Goal: Task Accomplishment & Management: Use online tool/utility

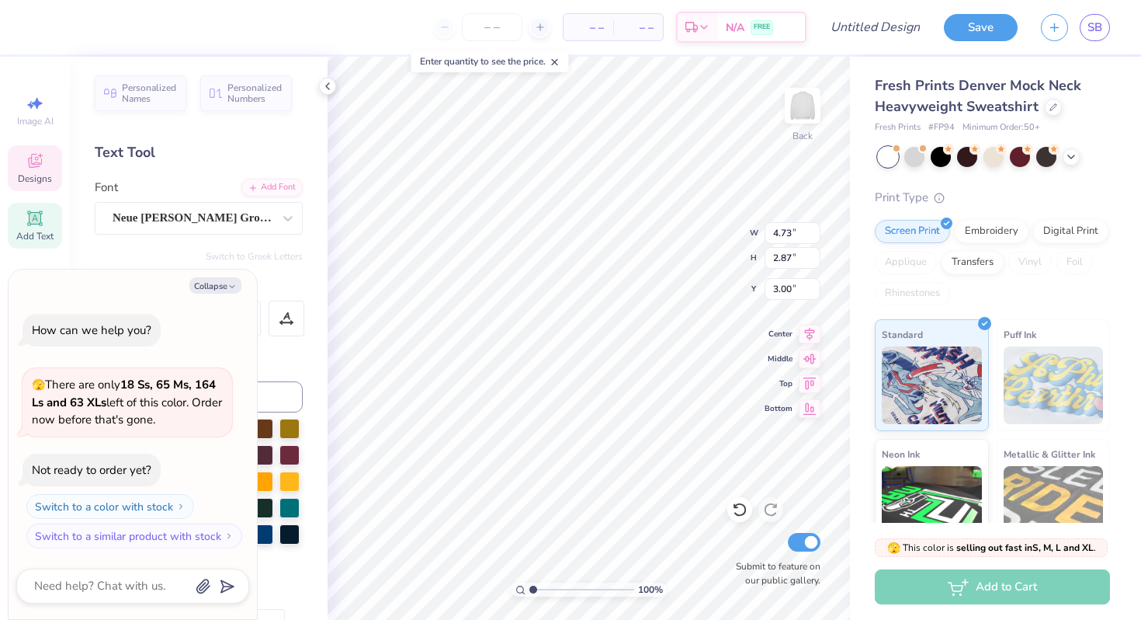
type textarea "x"
type textarea "T"
type textarea "x"
type textarea "Th"
type textarea "x"
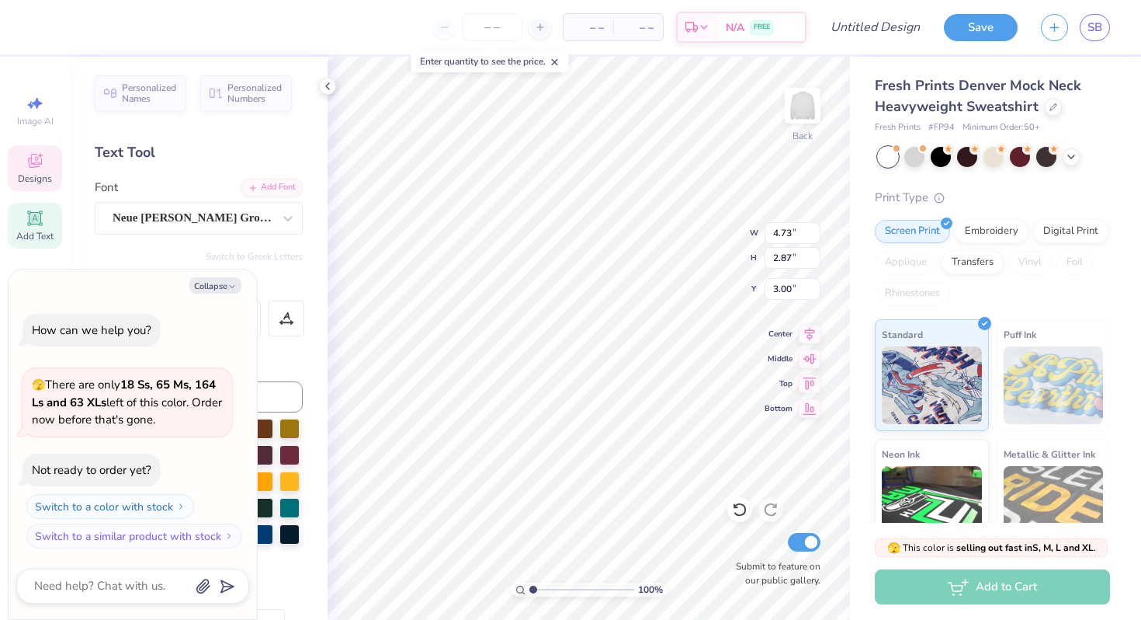
type textarea "The"
type textarea "x"
type textarea "Thet"
type textarea "x"
type textarea "Theta"
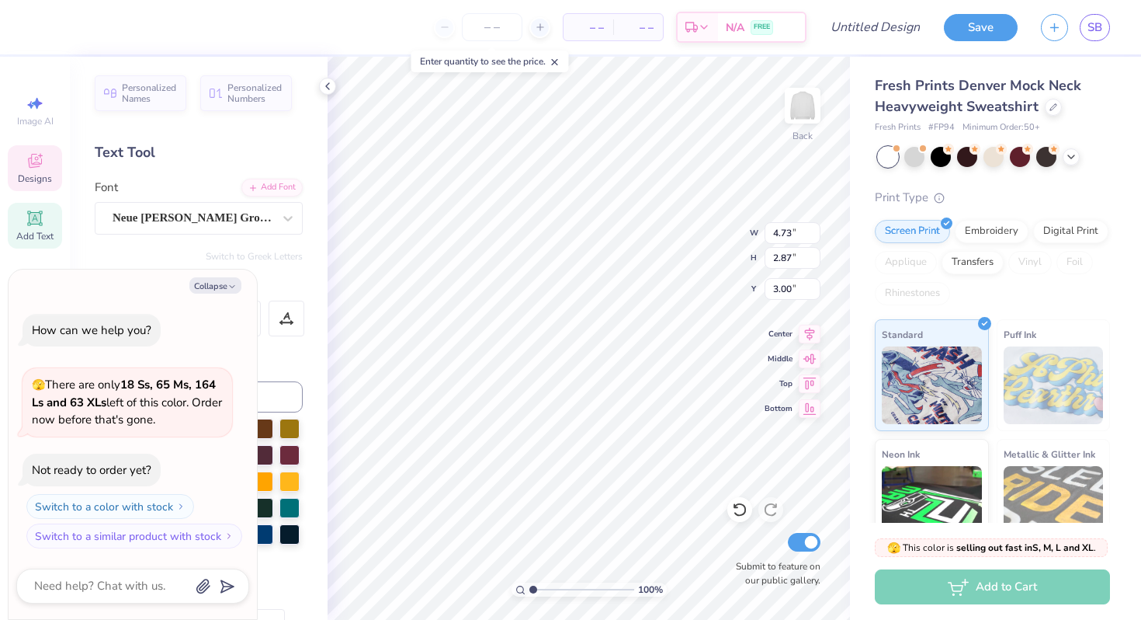
type textarea "x"
type input "7.48"
type input "2.35"
type textarea "x"
type textarea "D"
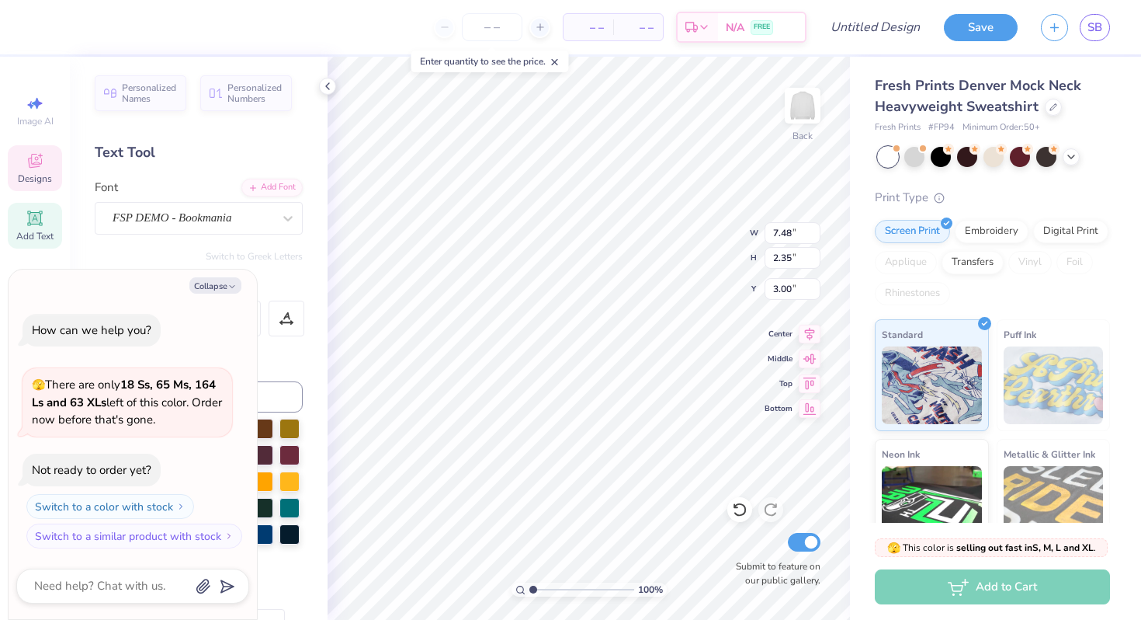
type textarea "x"
type textarea "Dad"
type textarea "x"
type textarea "Dads"
type textarea "x"
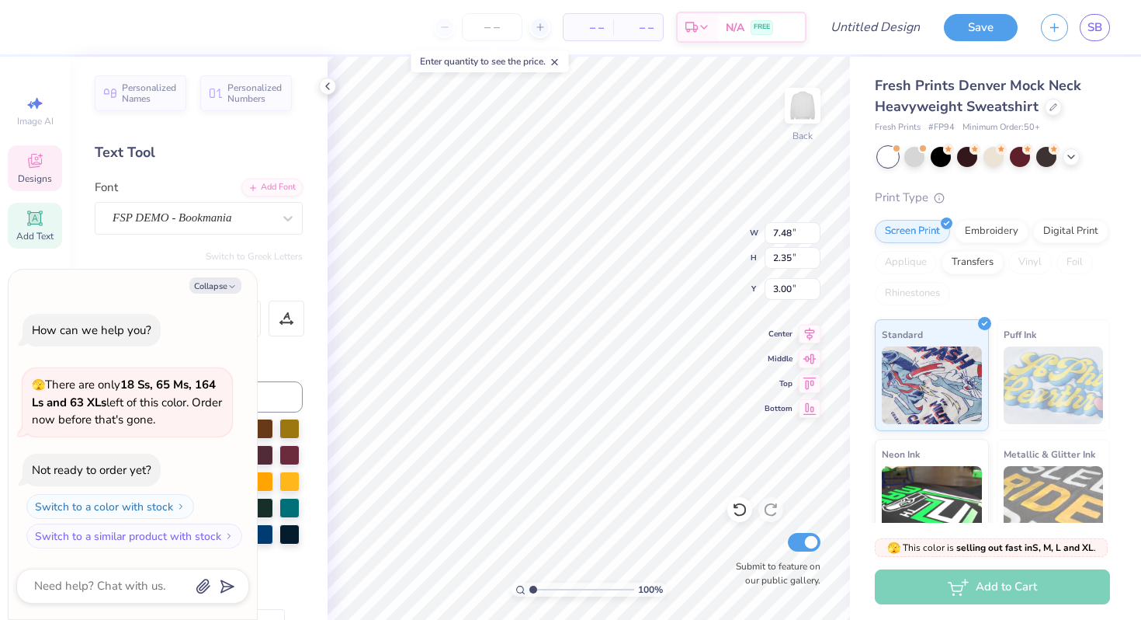
type textarea "Dads"
type textarea "x"
type textarea "Dads"
type textarea "x"
type textarea "Dad'"
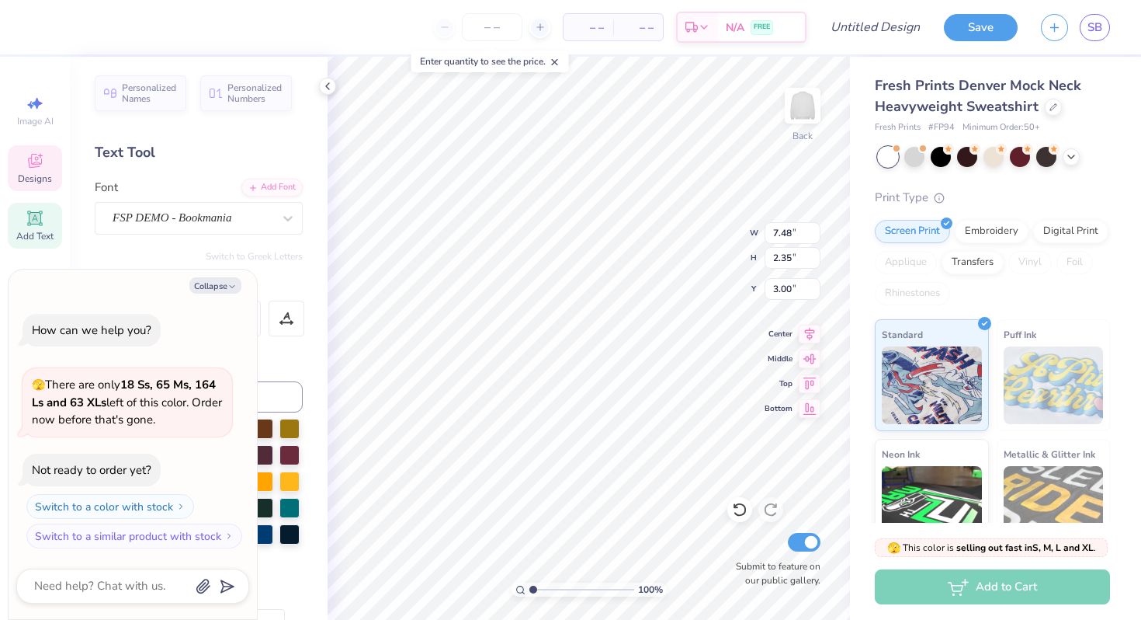
type textarea "x"
type textarea "Dad's"
type textarea "x"
type textarea "Dad's"
type textarea "x"
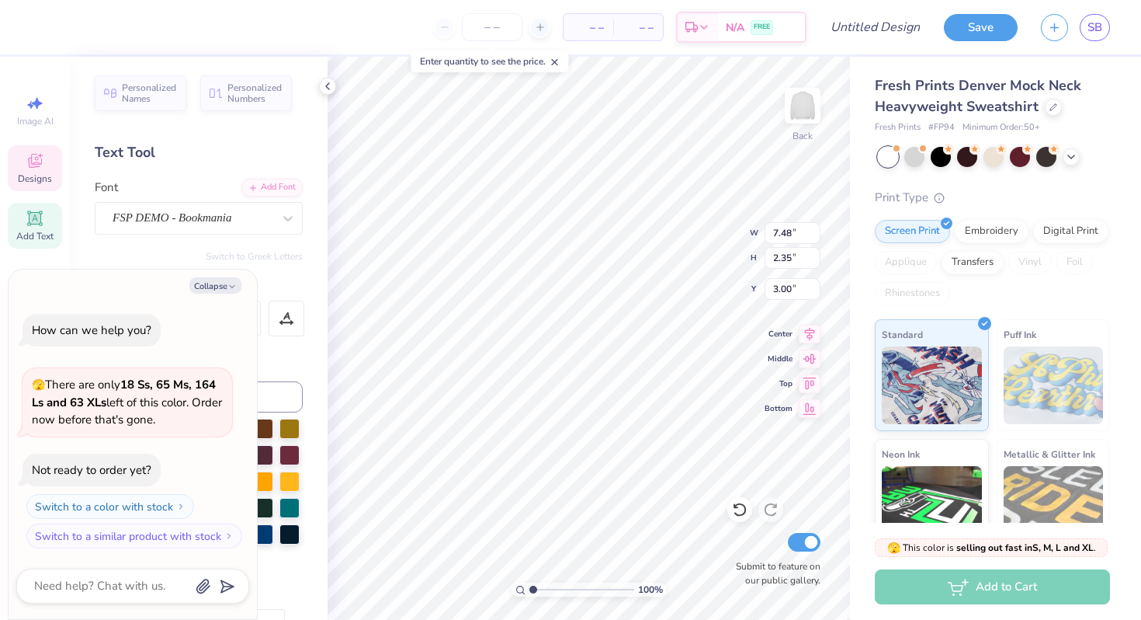
type textarea "Dad'"
type textarea "x"
type textarea "Da"
type textarea "x"
type textarea "Dad"
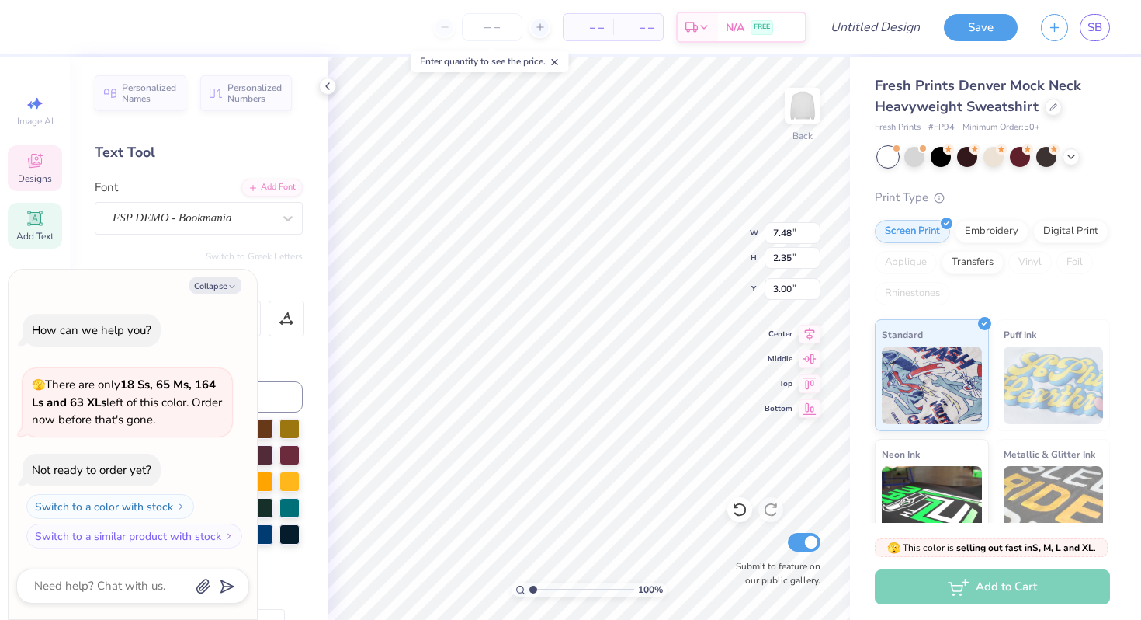
type textarea "x"
type textarea "Dad'"
type textarea "x"
type textarea "Dad's"
type textarea "x"
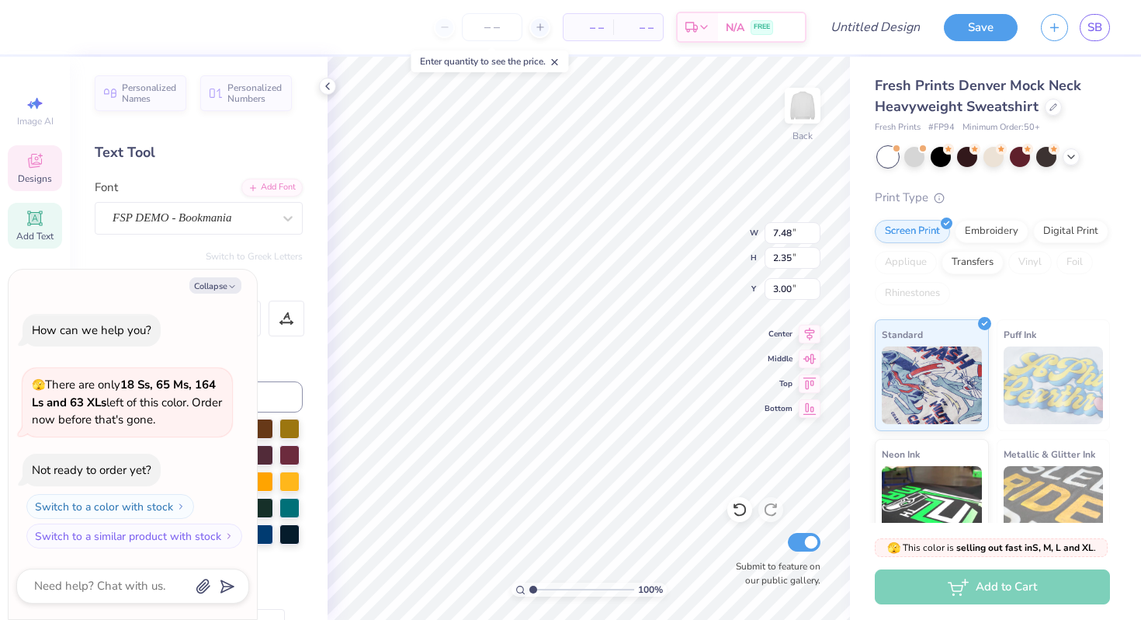
type textarea "Dad's"
type textarea "x"
type textarea "Dad'"
type textarea "x"
type textarea "Dad"
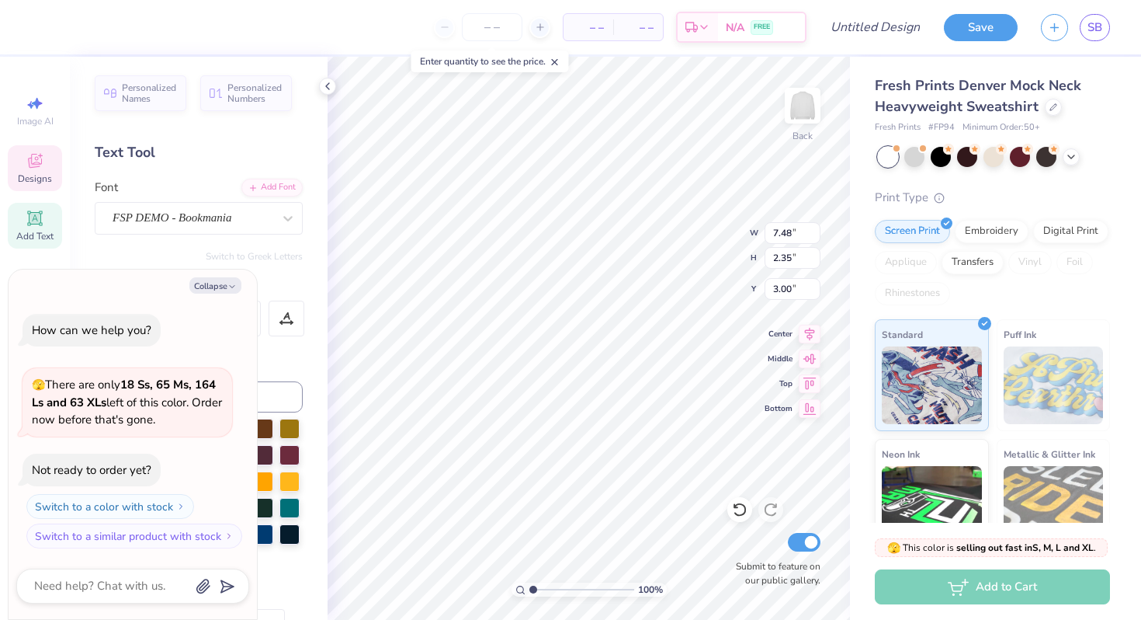
type textarea "x"
type textarea "Dads"
type textarea "x"
type textarea "Dads"
type textarea "x"
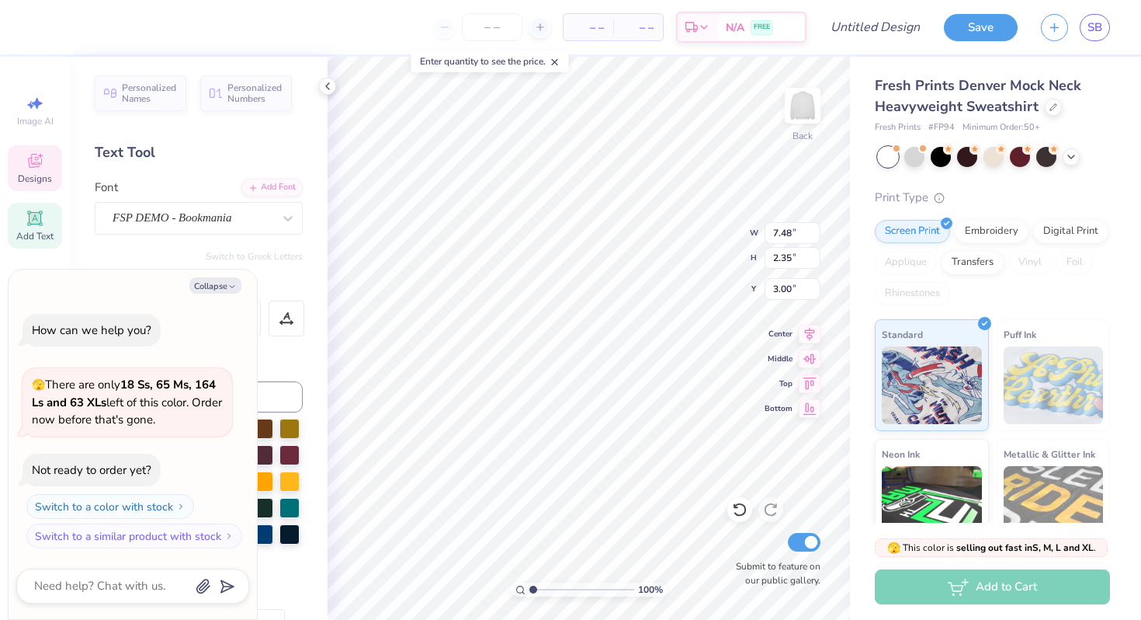
type textarea "Dads W"
type textarea "x"
type textarea "Dads We"
type textarea "x"
type textarea "Dads Wee"
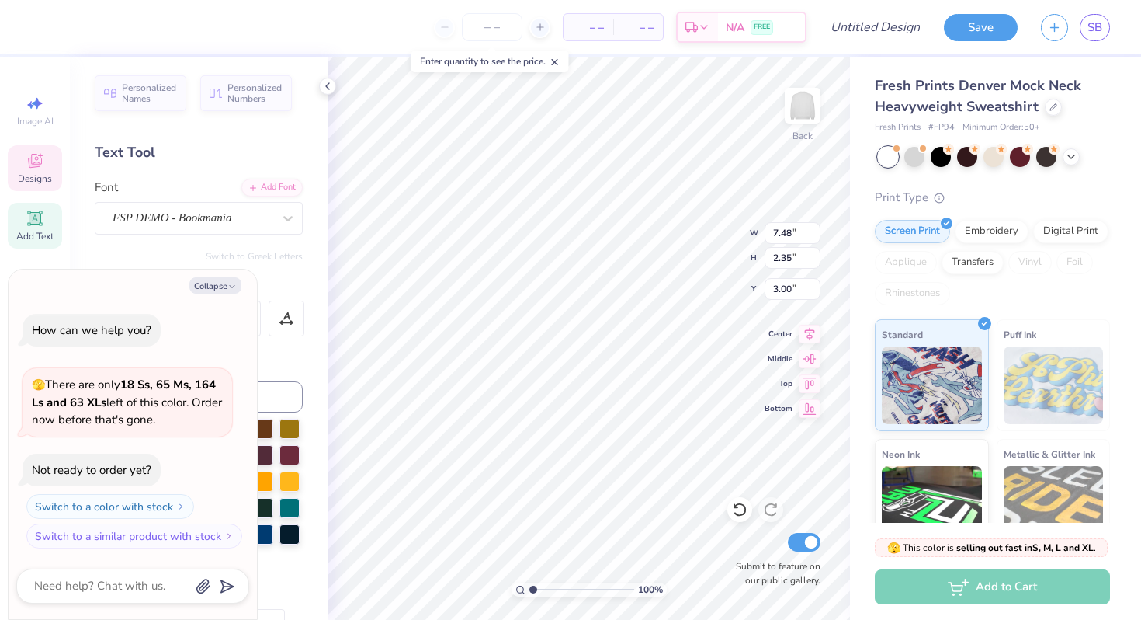
type textarea "x"
type textarea "Dads Week"
type textarea "x"
type textarea "Dads Weeke"
type textarea "x"
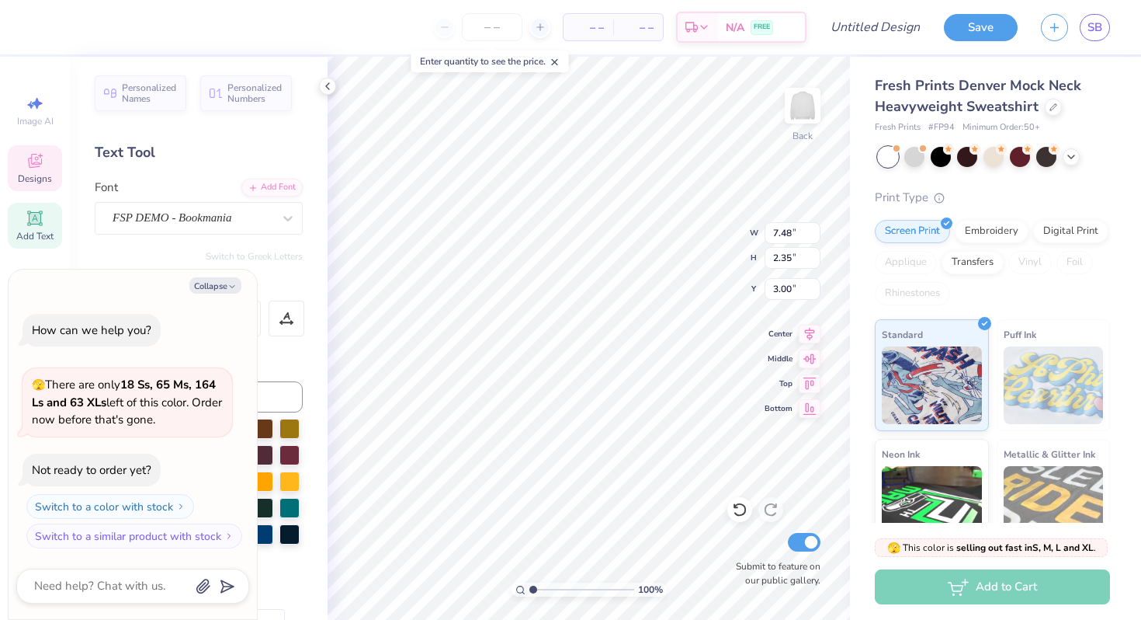
type textarea "Dads Weeken"
type textarea "x"
type textarea "Dads Weekend"
type textarea "x"
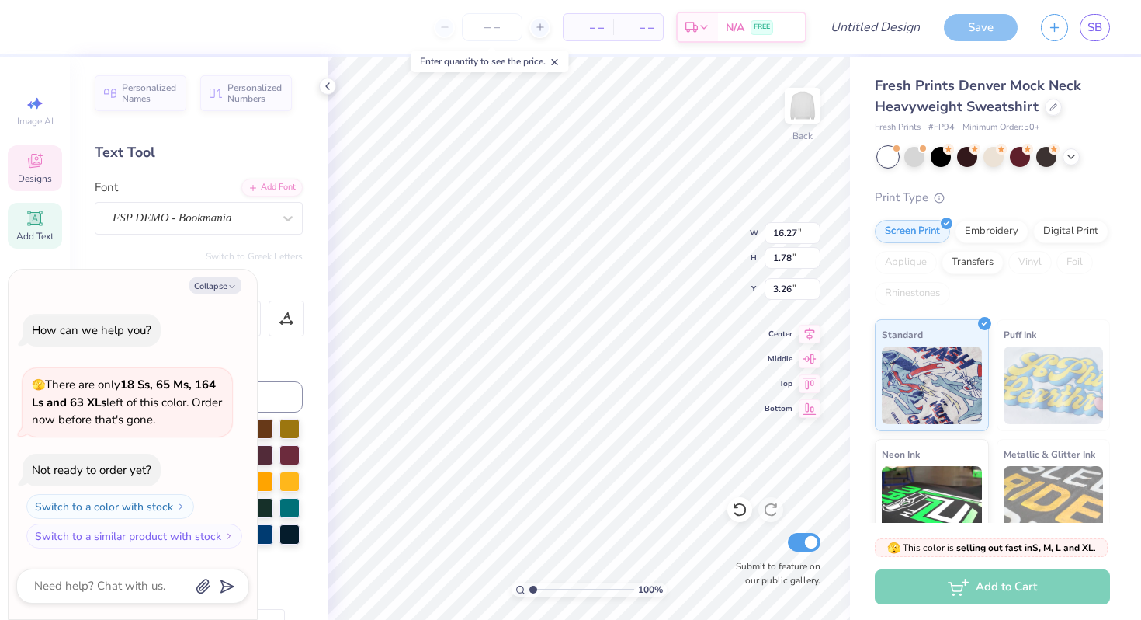
type input "11.40"
type input "1.24"
type input "3.79"
type textarea "x"
type input "7.96"
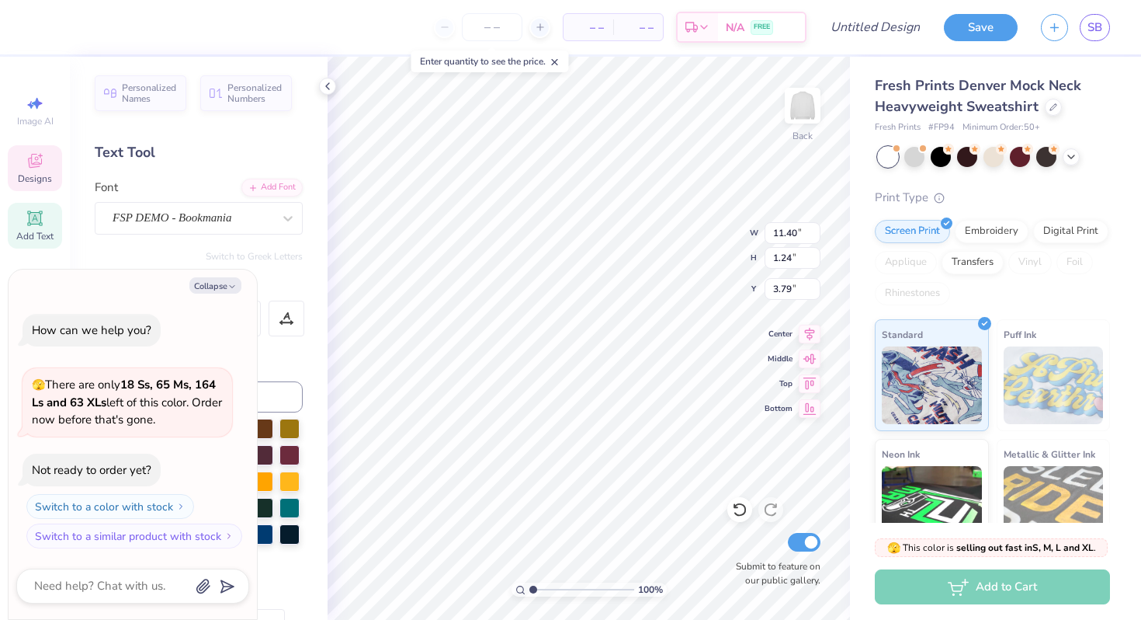
type input "2.35"
type input "3.26"
type textarea "x"
type input "5.19"
type input "1.53"
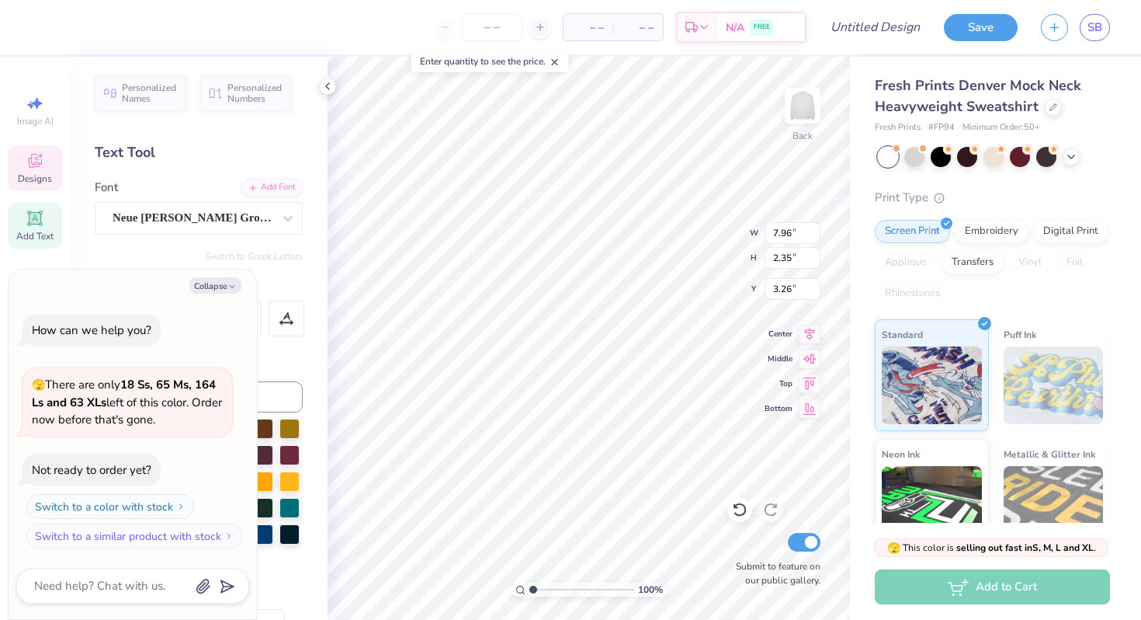
type input "4.08"
type textarea "x"
type input "11.40"
type input "1.24"
type input "3.60"
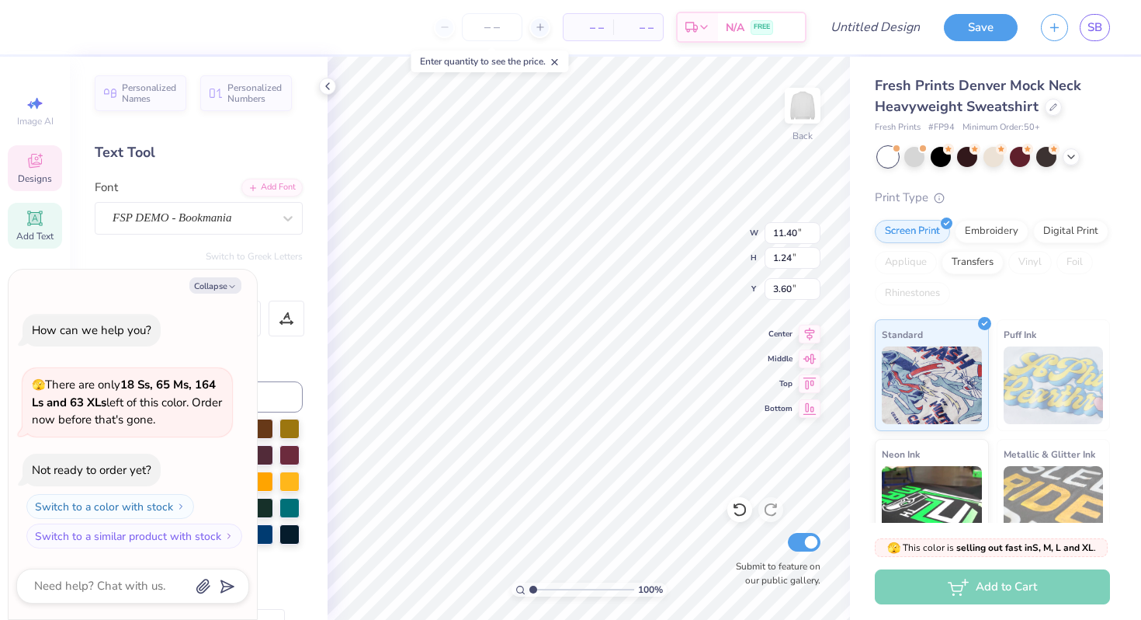
type textarea "x"
type input "5.19"
type input "1.53"
type input "4.08"
type textarea "x"
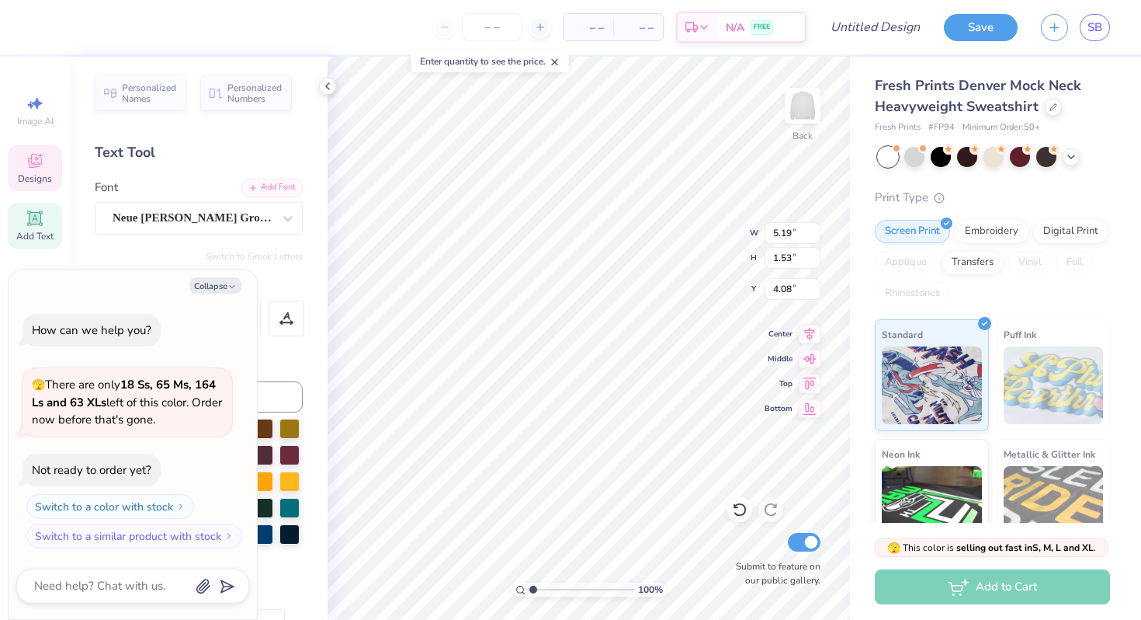
type input "4.10"
type textarea "x"
type input "11.40"
type input "1.24"
type input "3.62"
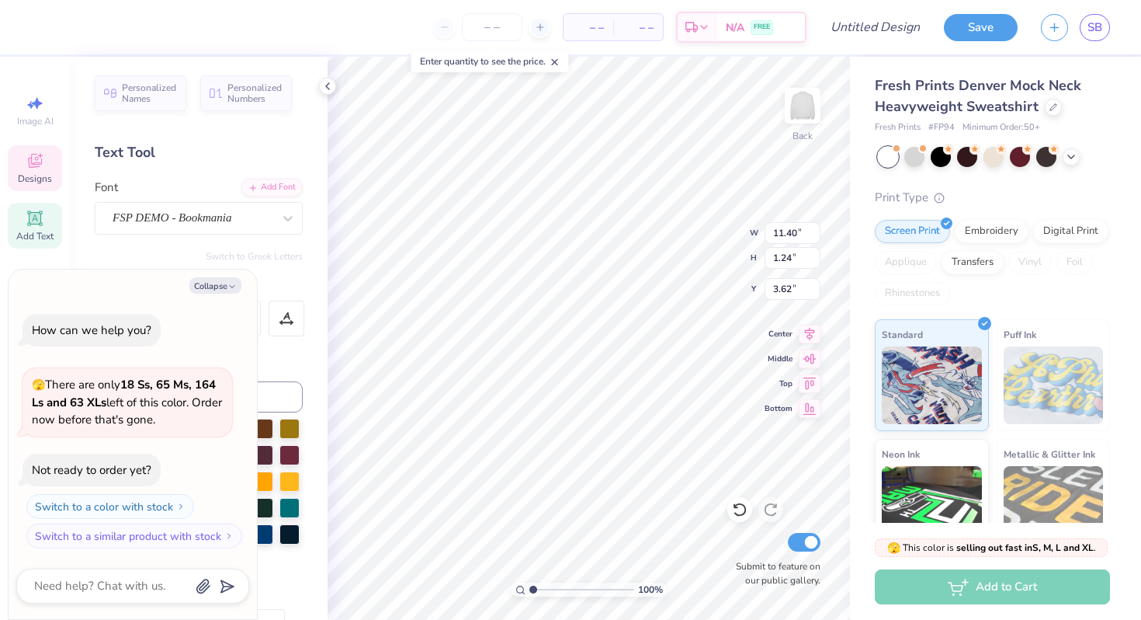
type textarea "x"
type input "9.15"
type input "1.00"
type input "3.86"
type textarea "x"
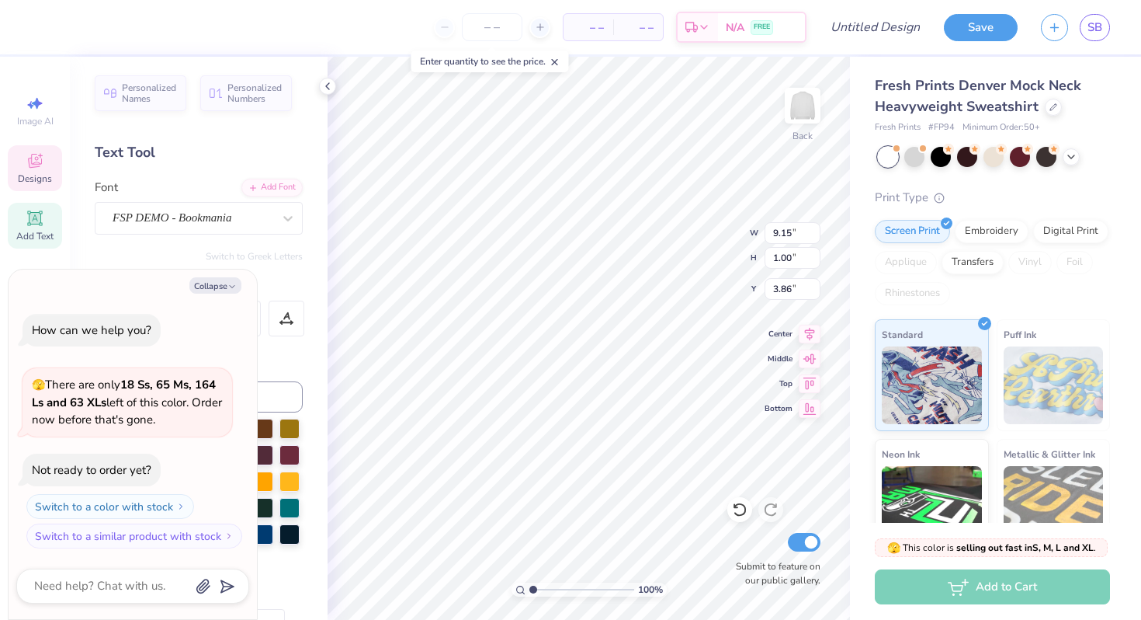
type input "7.25"
type input "0.79"
type input "4.07"
type textarea "x"
type input "4.84"
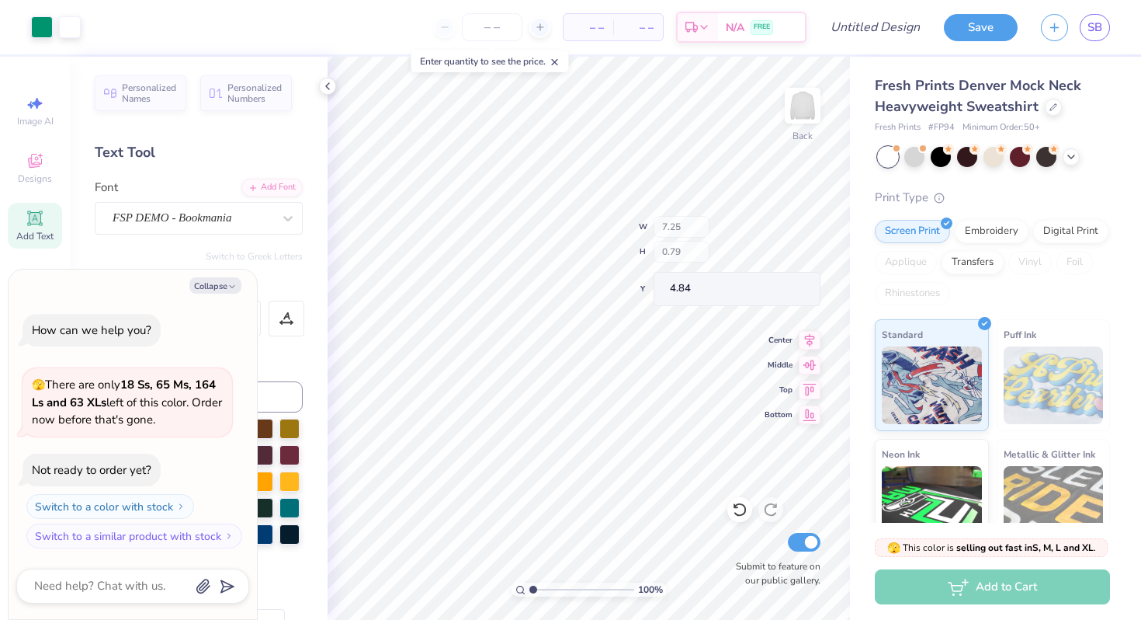
click at [684, 236] on div "100 % Back W 7.25 H 0.79 Y 4.84 Center Middle Top Bottom Submit to feature on o…" at bounding box center [589, 338] width 522 height 563
type textarea "x"
type input "4.72"
type input "1.39"
type input "4.24"
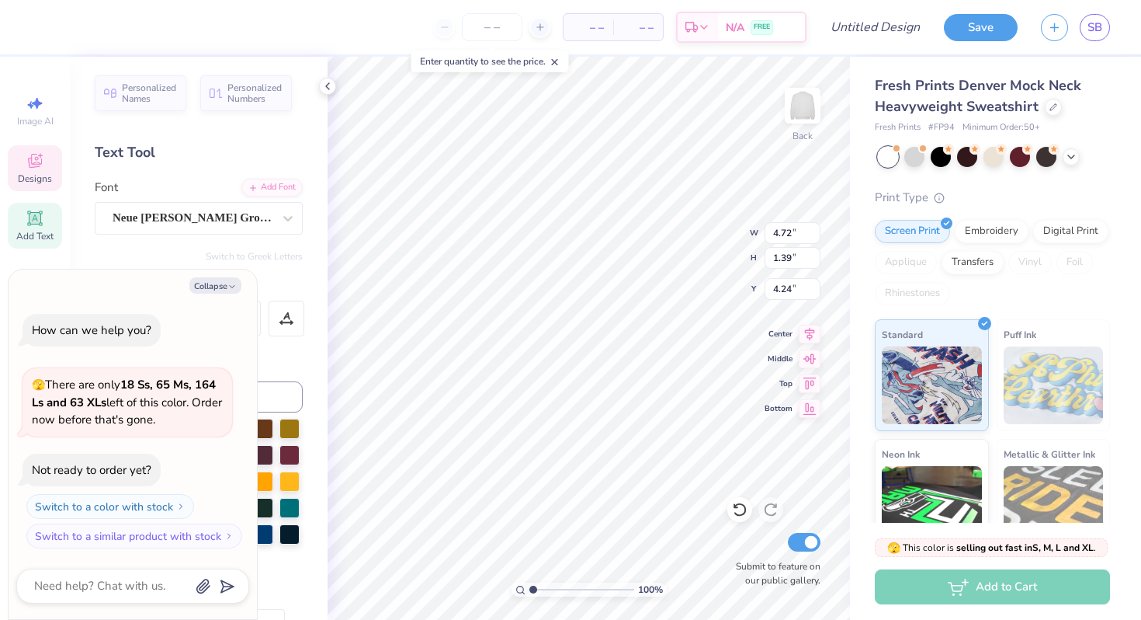
type textarea "x"
type input "7.25"
type input "0.79"
type input "4.84"
type textarea "x"
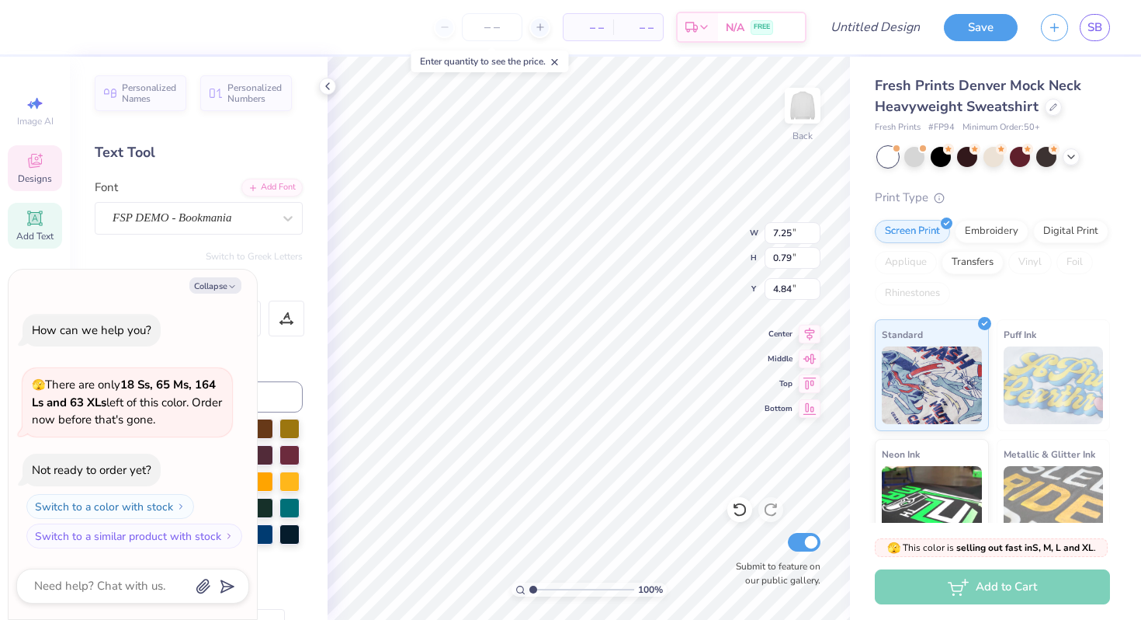
type input "8.09"
type input "0.88"
type input "4.74"
type textarea "x"
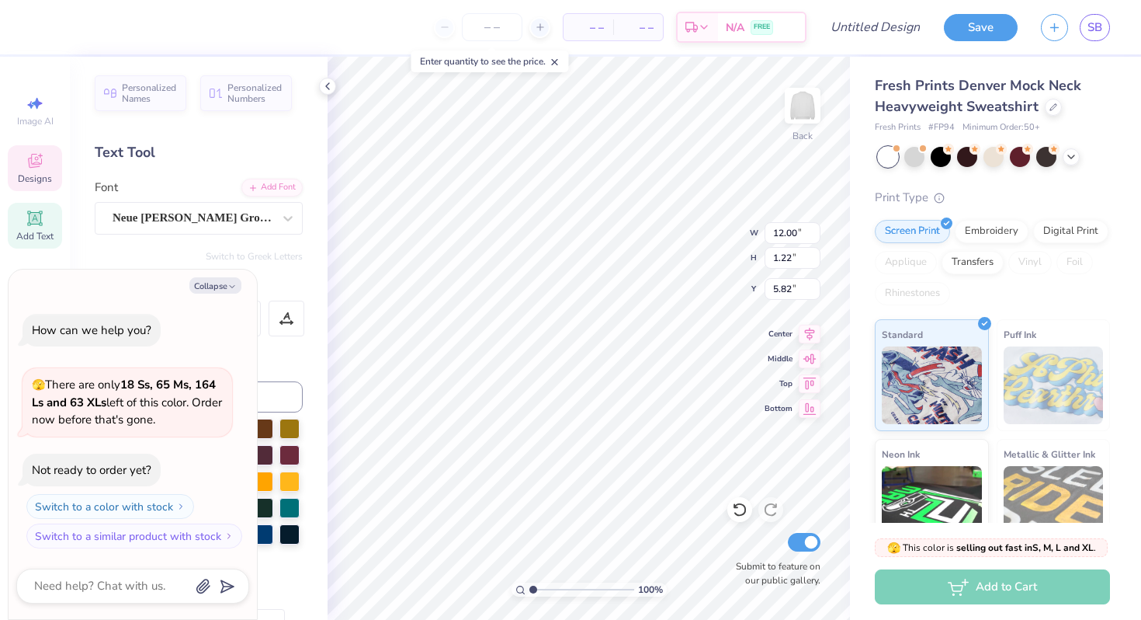
type textarea "One Heart, One \"
type textarea "x"
type textarea "One Heart, One"
type textarea "x"
type textarea "One Heart, One"
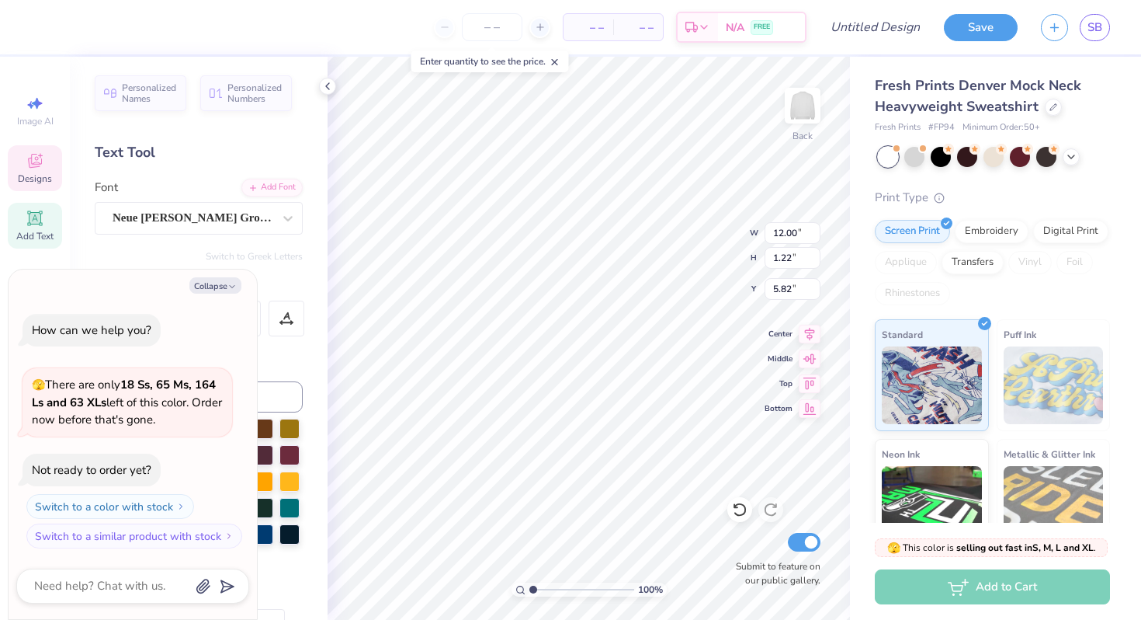
type textarea "x"
type textarea "One Heart, On"
type textarea "x"
type textarea "One Heart, O"
type textarea "x"
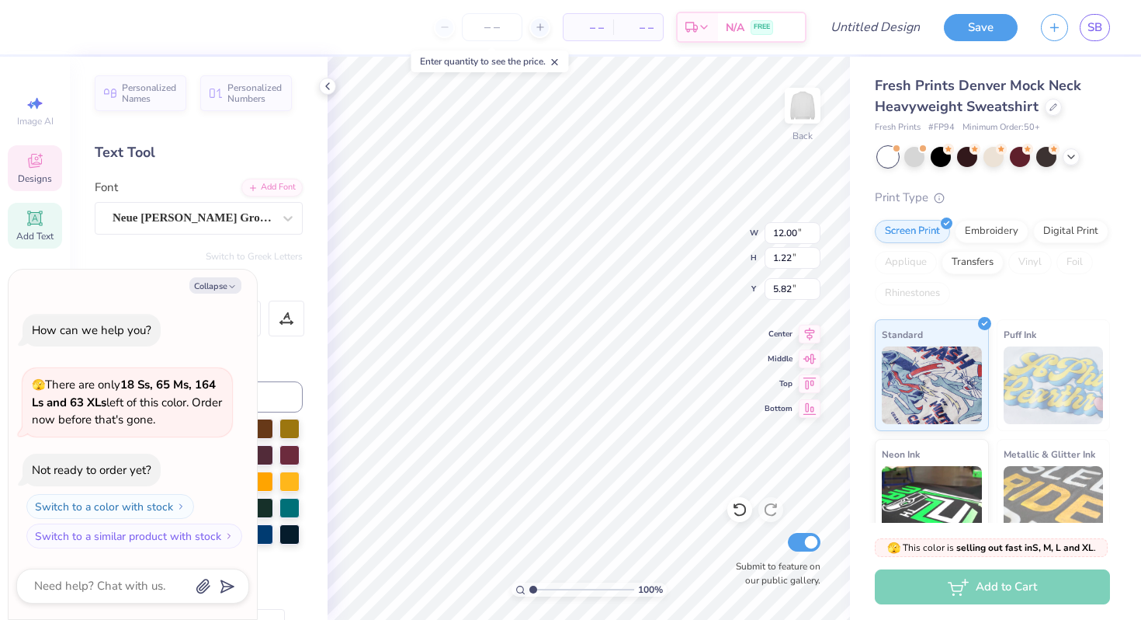
scroll to position [0, 1]
type textarea "On"
type textarea "x"
type textarea "O"
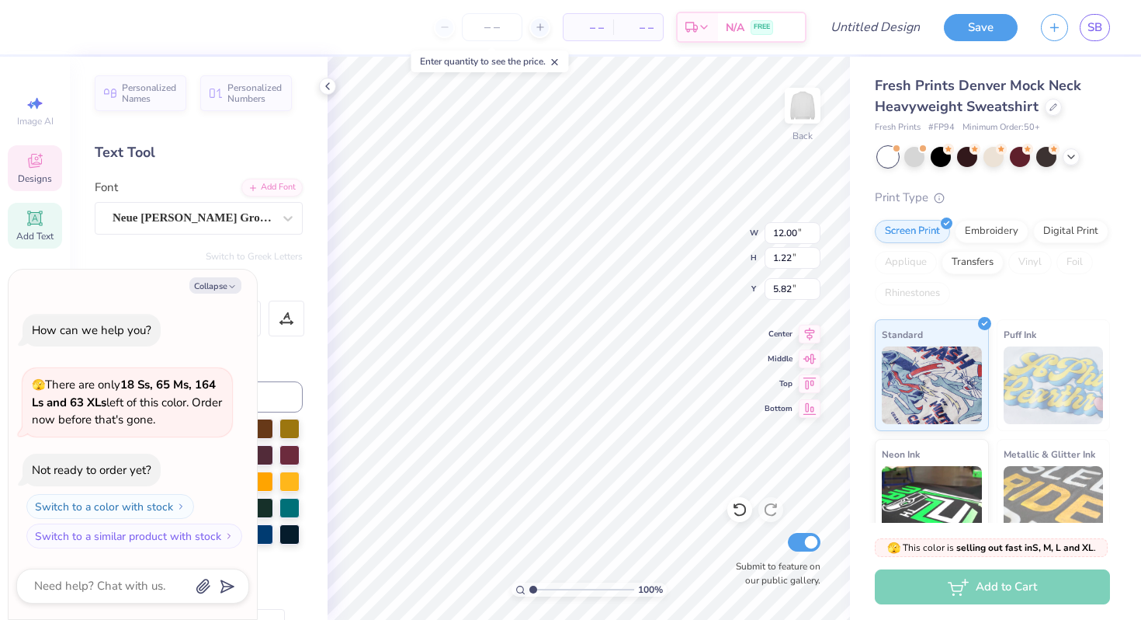
type textarea "x"
type textarea "P"
type textarea "x"
type textarea "Pu"
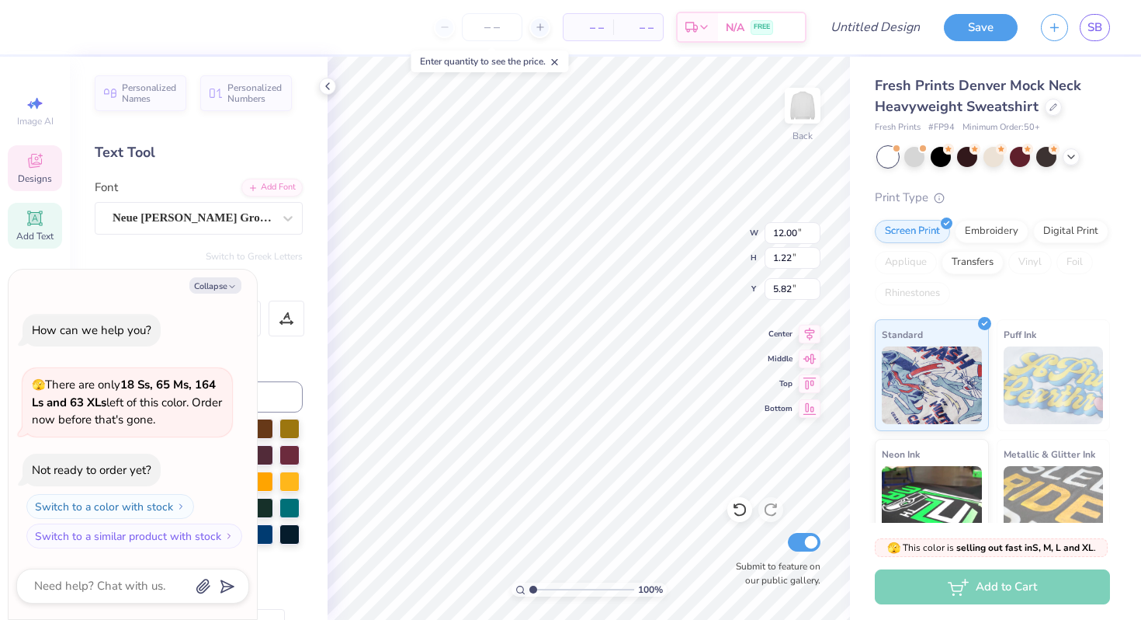
type textarea "x"
type textarea "Pur"
type textarea "x"
type textarea "Purd"
type textarea "x"
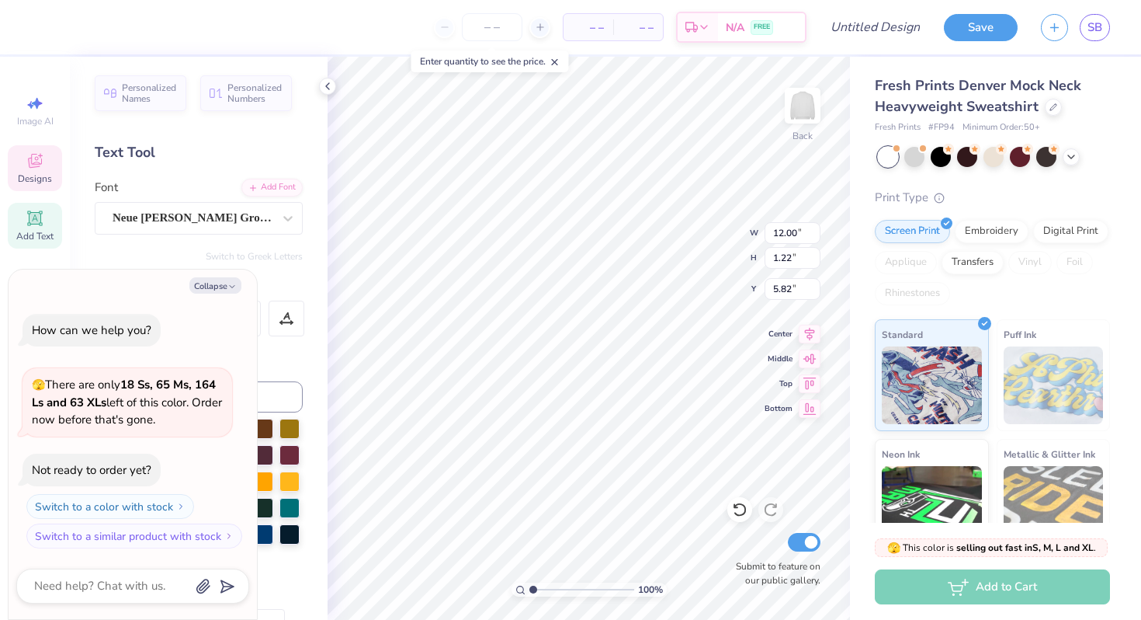
type textarea "Purdu"
type textarea "x"
type textarea "Purdue"
type textarea "x"
type textarea "Purdue v"
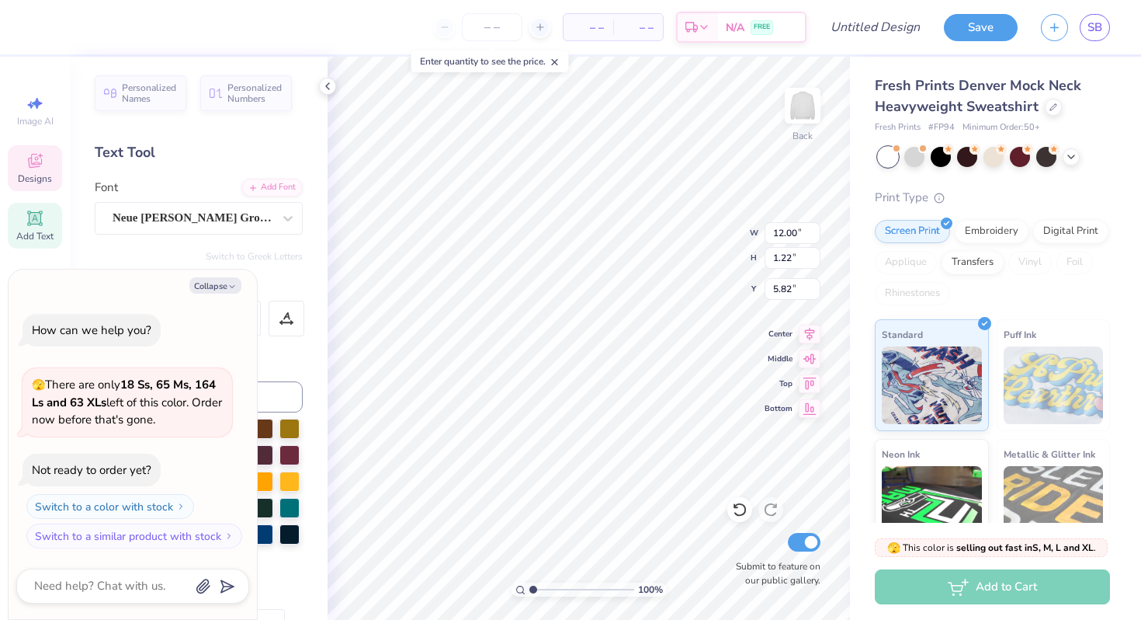
type textarea "x"
type textarea "Purdue v"
type textarea "x"
type textarea "Purdue v O"
type textarea "x"
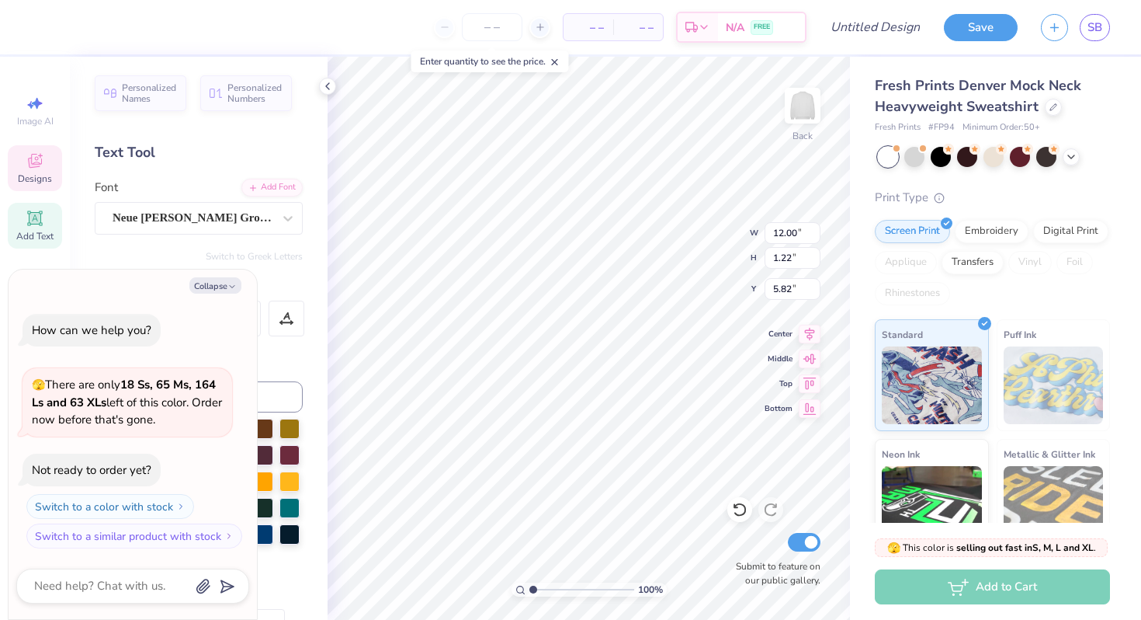
type textarea "Purdue v Oh"
type textarea "x"
type textarea "Purdue v Ohi"
type textarea "x"
type textarea "Purdue v [US_STATE]"
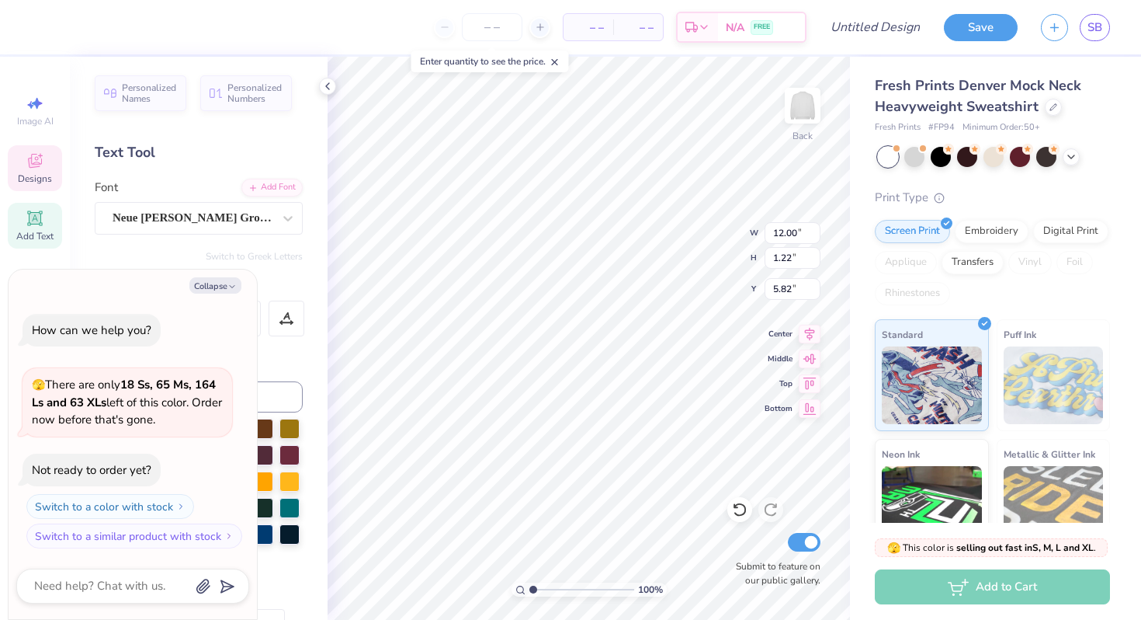
type textarea "x"
type textarea "Purdue v [US_STATE]"
type textarea "x"
type textarea "Purdue v [US_STATE] S"
type textarea "x"
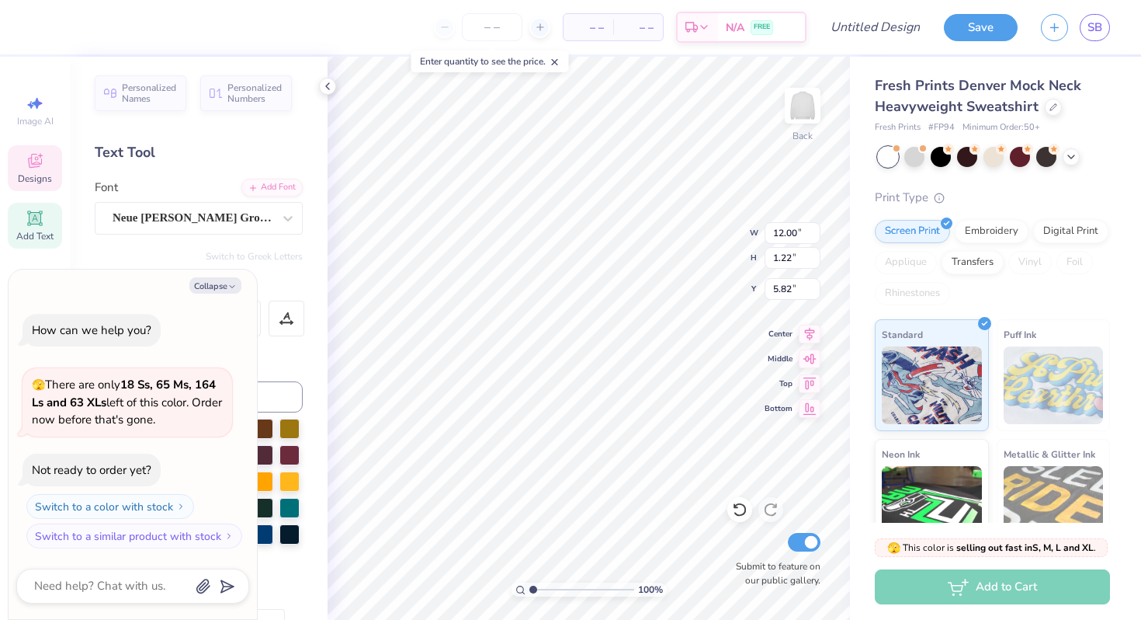
type textarea "Purdue v [US_STATE][GEOGRAPHIC_DATA]"
type textarea "x"
type textarea "Purdue v [US_STATE] Stat"
type textarea "x"
type textarea "Purdue v [US_STATE][GEOGRAPHIC_DATA]"
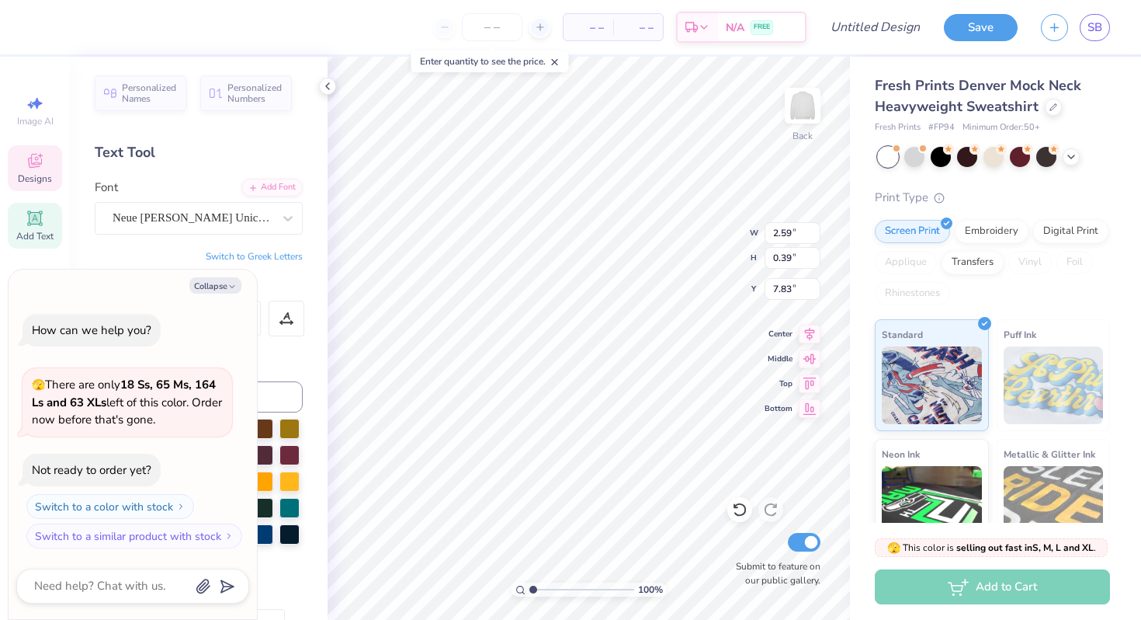
scroll to position [0, 2]
type textarea "x"
type textarea "2"
type textarea "x"
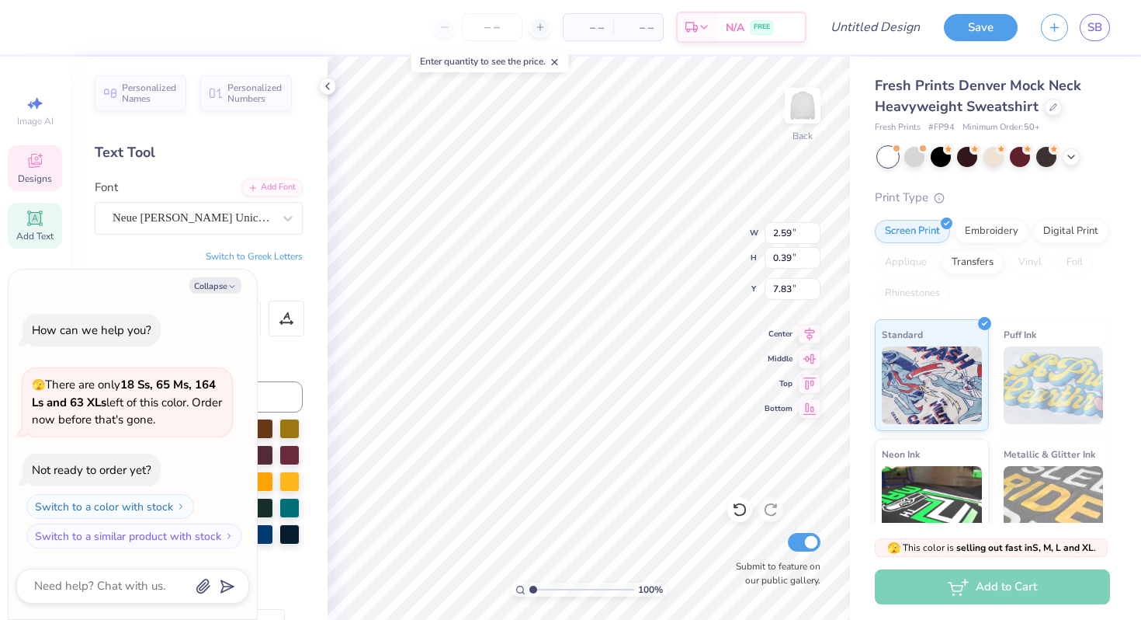
type textarea "202"
type textarea "x"
type textarea "2025"
click at [227, 283] on button "Collapse" at bounding box center [215, 285] width 52 height 16
type textarea "x"
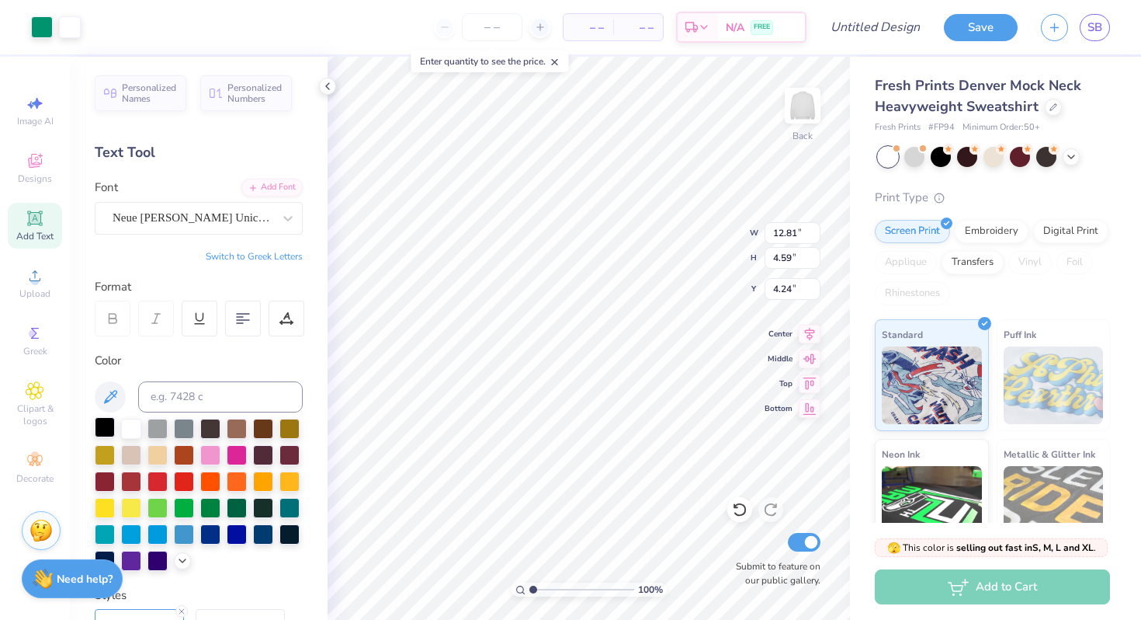
click at [99, 429] on div at bounding box center [105, 427] width 20 height 20
click at [105, 429] on div at bounding box center [105, 427] width 20 height 20
type input "4.25"
click at [104, 427] on div at bounding box center [105, 428] width 20 height 20
click at [107, 427] on div at bounding box center [105, 427] width 20 height 20
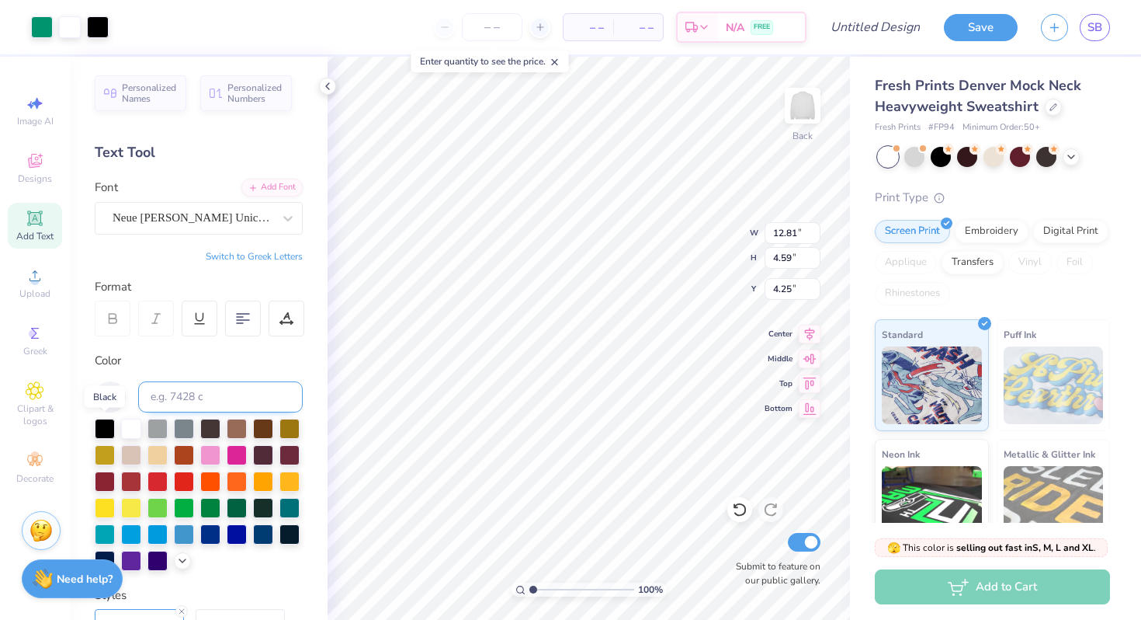
click at [107, 427] on div at bounding box center [105, 428] width 20 height 20
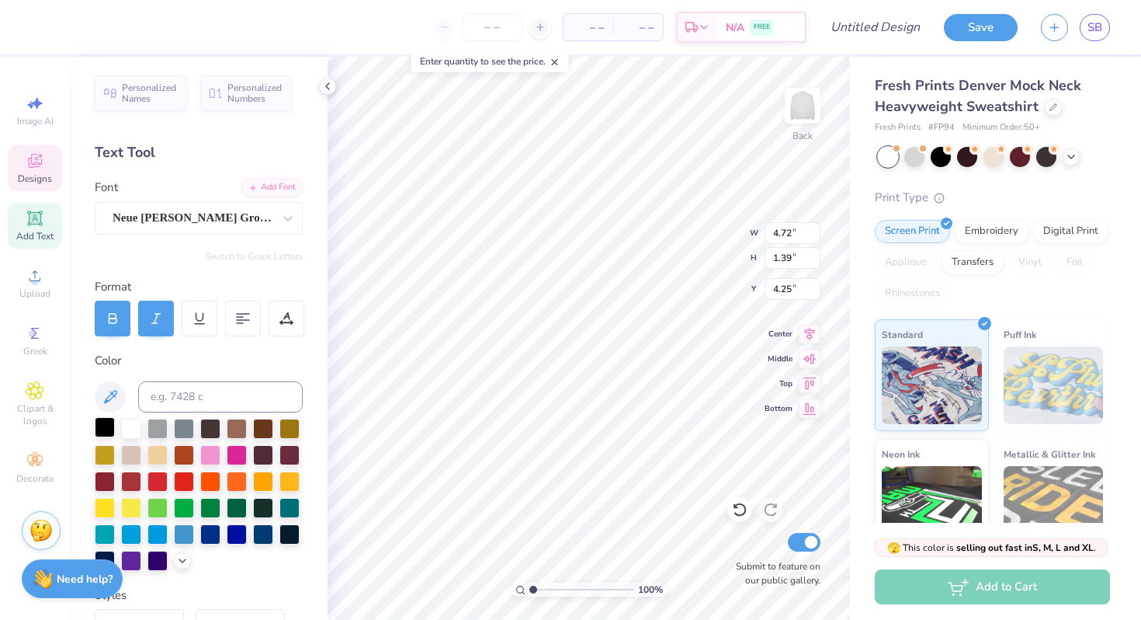
click at [102, 427] on div at bounding box center [105, 427] width 20 height 20
type input "8.09"
type input "0.88"
type input "4.76"
click at [105, 428] on div at bounding box center [105, 427] width 20 height 20
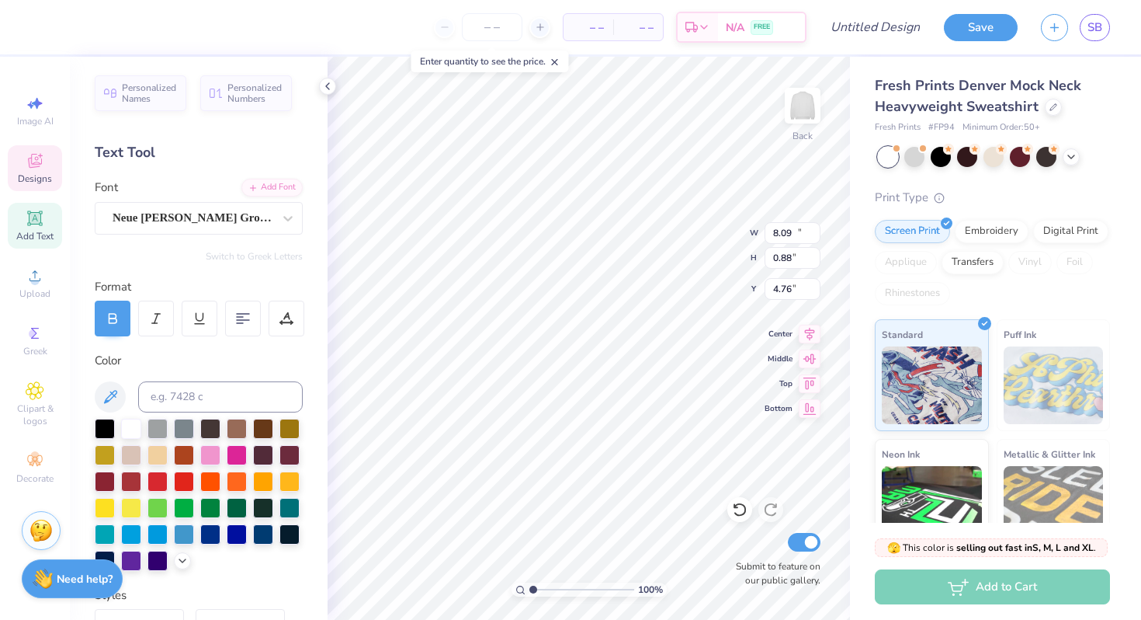
type input "11.83"
type input "1.00"
type input "5.91"
type input "4.72"
type input "1.39"
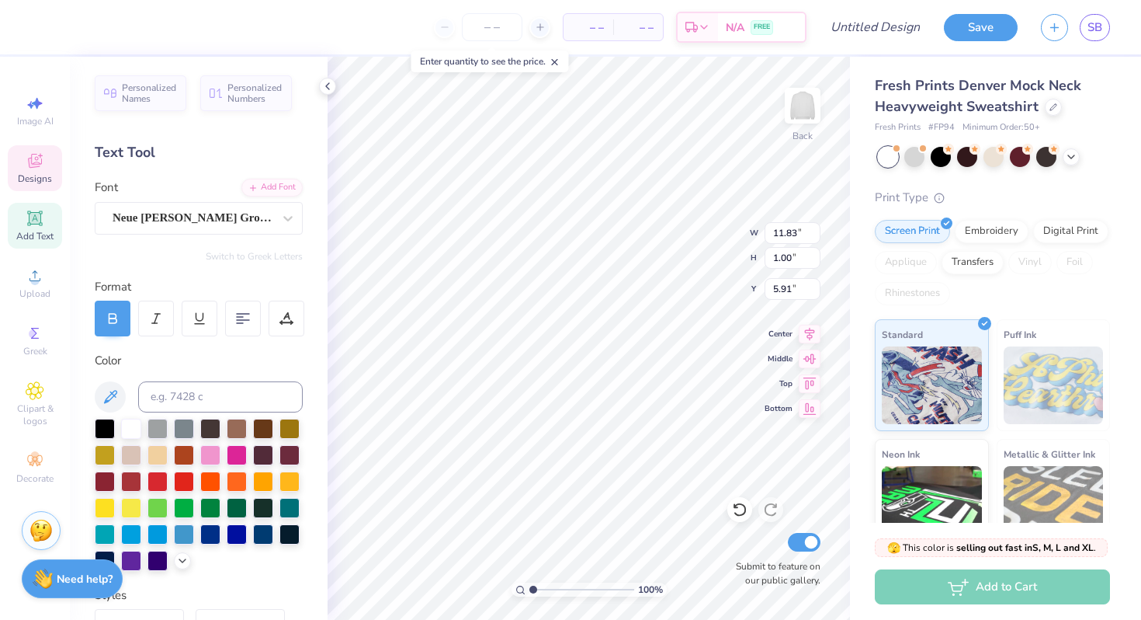
type input "4.25"
click at [105, 455] on div at bounding box center [105, 453] width 20 height 20
click at [289, 424] on div at bounding box center [289, 427] width 20 height 20
type input "8.09"
type input "0.88"
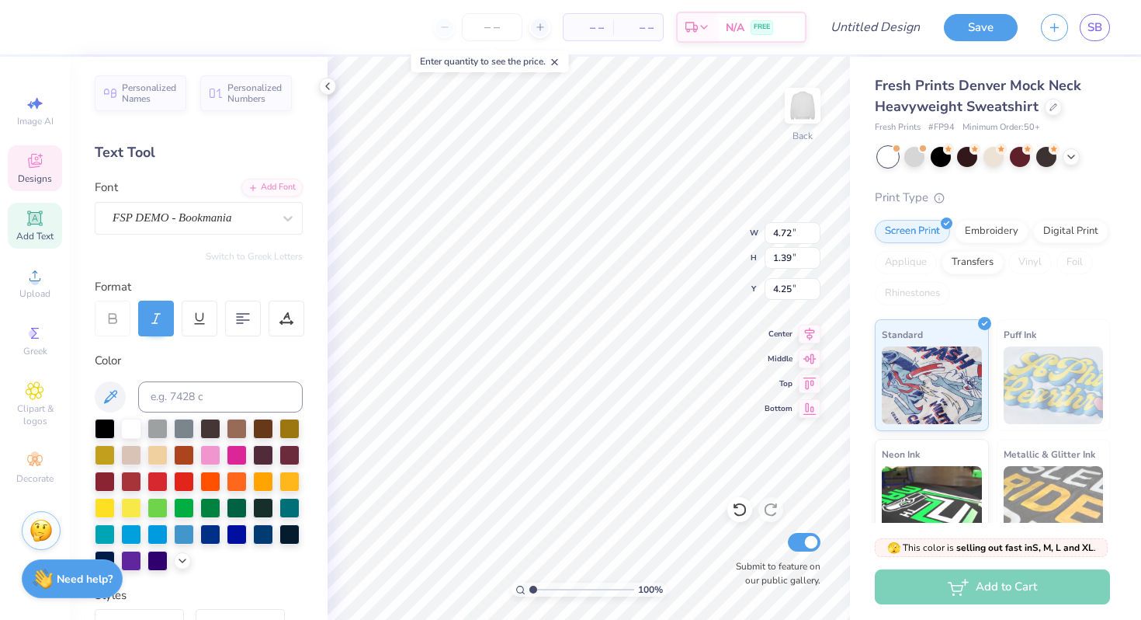
type input "4.76"
click at [294, 422] on div at bounding box center [289, 427] width 20 height 20
type input "11.83"
type input "1.00"
type input "5.91"
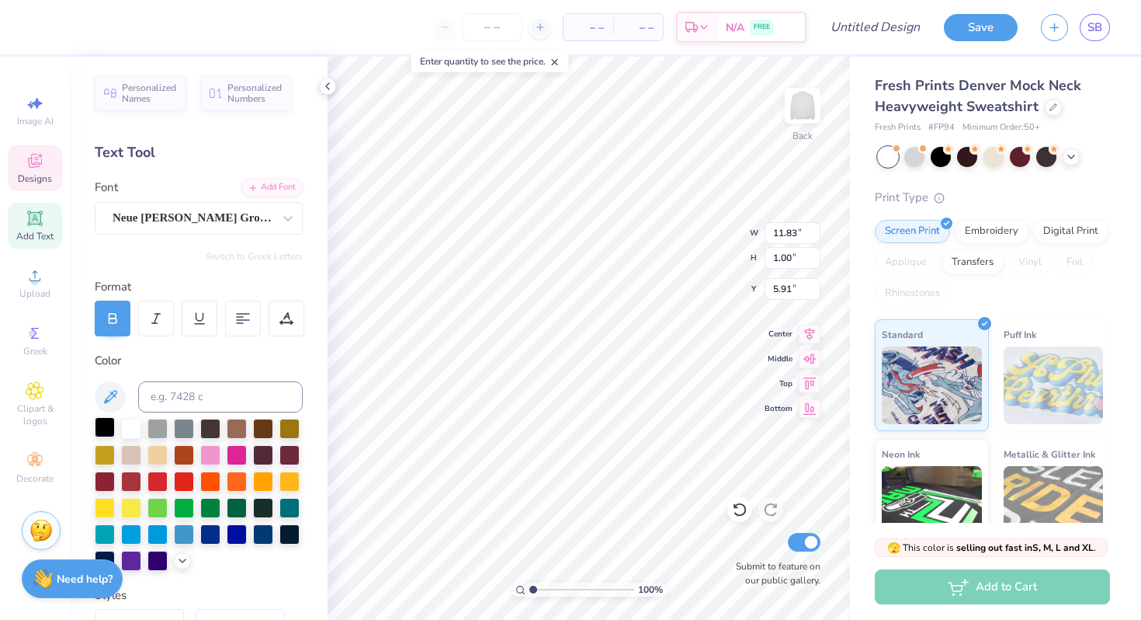
click at [103, 428] on div at bounding box center [105, 427] width 20 height 20
type input "6.37"
type input "1.88"
type input "6.90"
click at [99, 427] on div at bounding box center [105, 427] width 20 height 20
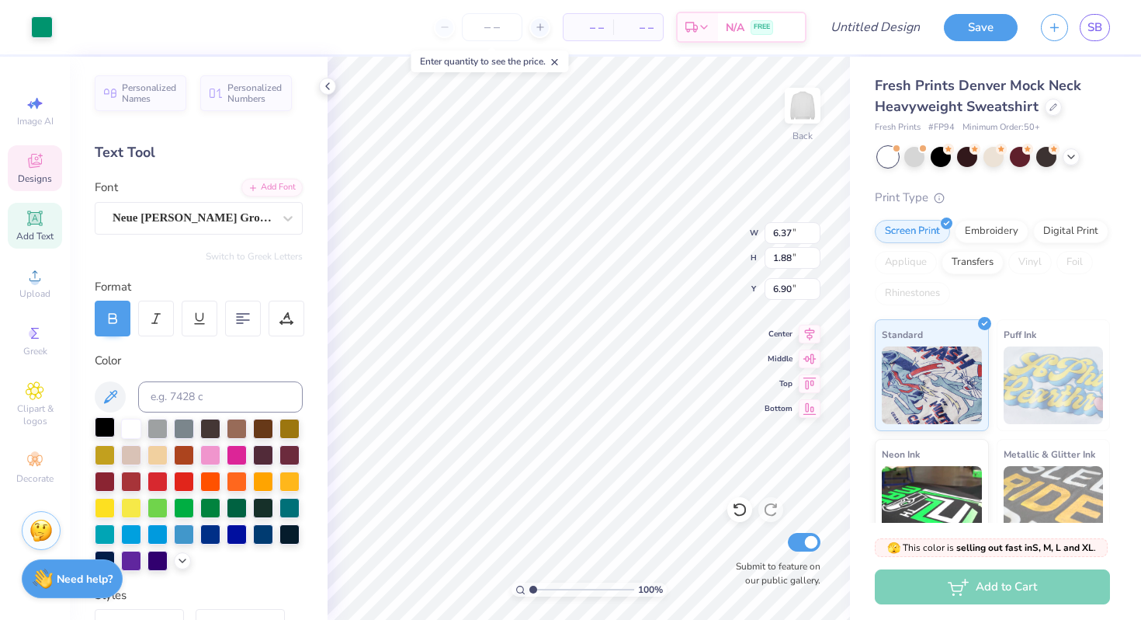
click at [105, 429] on div at bounding box center [105, 427] width 20 height 20
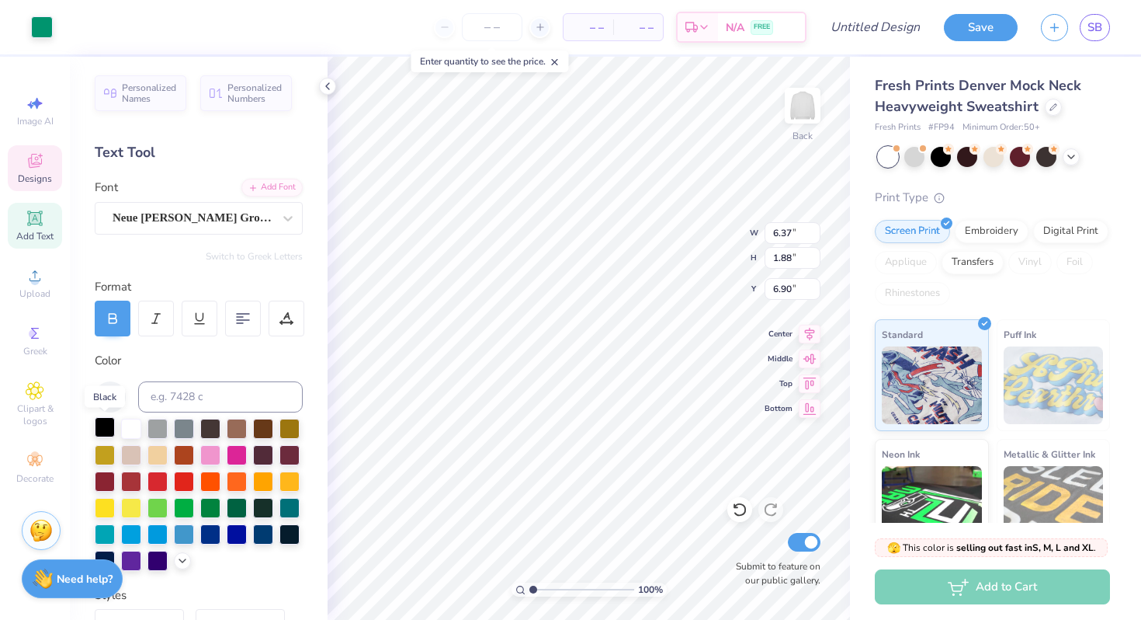
click at [105, 429] on div at bounding box center [105, 427] width 20 height 20
type input "4.15"
type input "1.51"
type input "7.28"
click at [101, 433] on div at bounding box center [105, 427] width 20 height 20
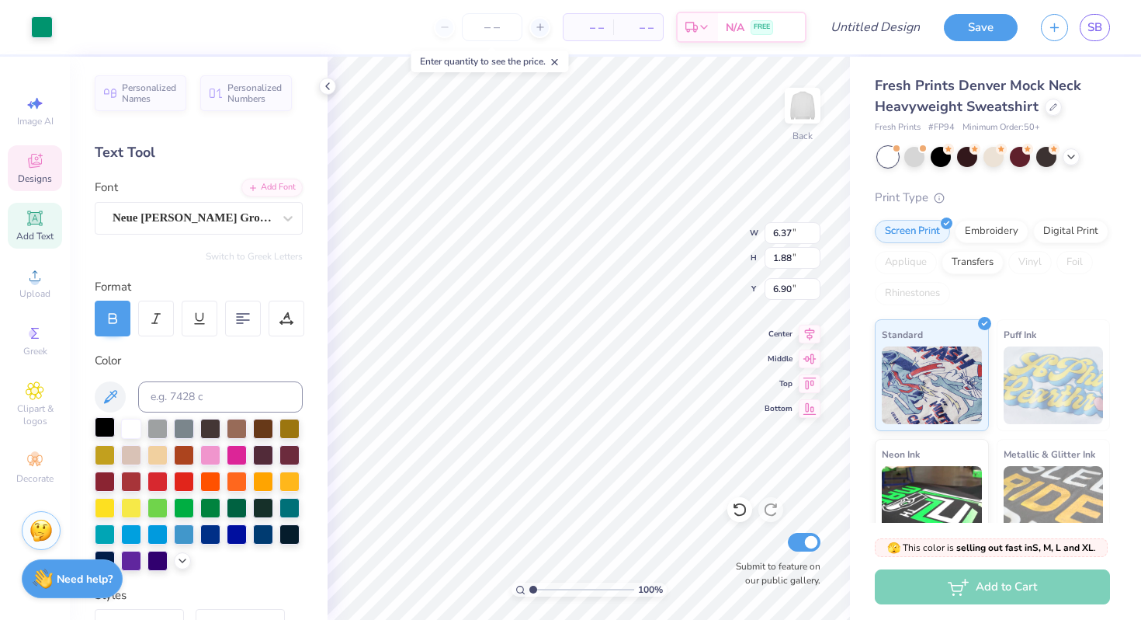
type input "2.03"
type input "1.92"
type input "6.88"
type input "2.03"
type input "1.92"
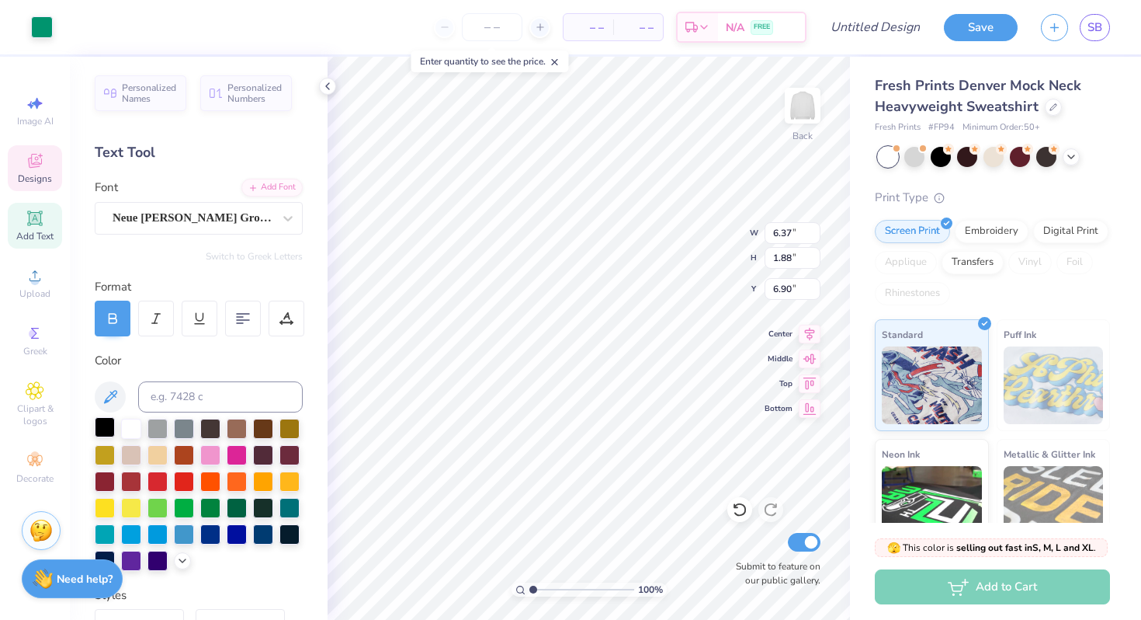
type input "6.88"
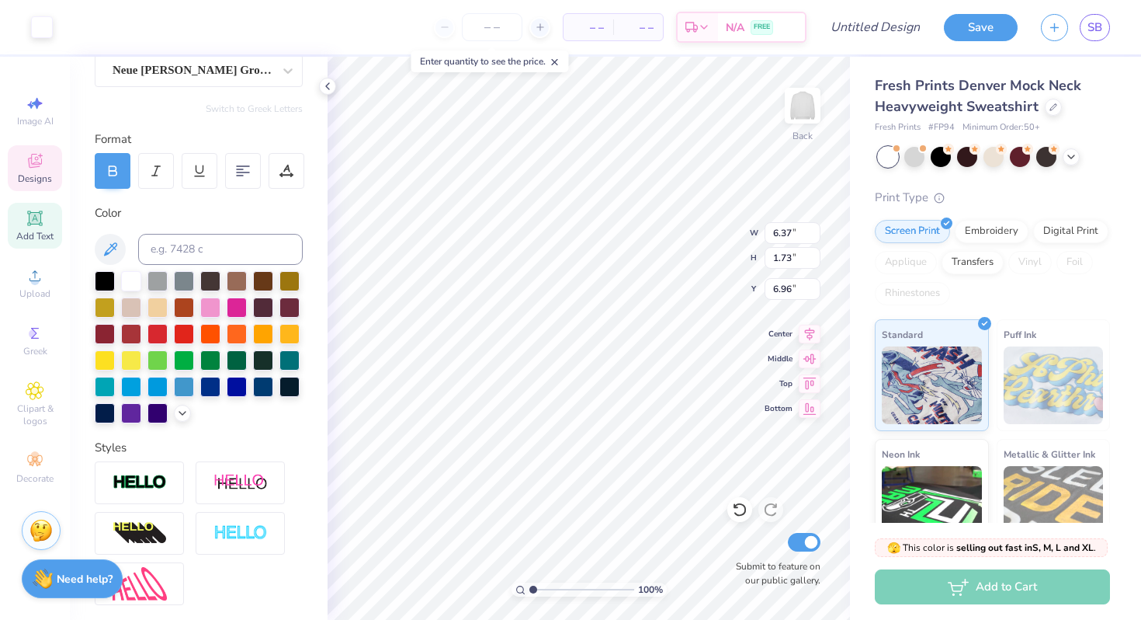
scroll to position [181, 0]
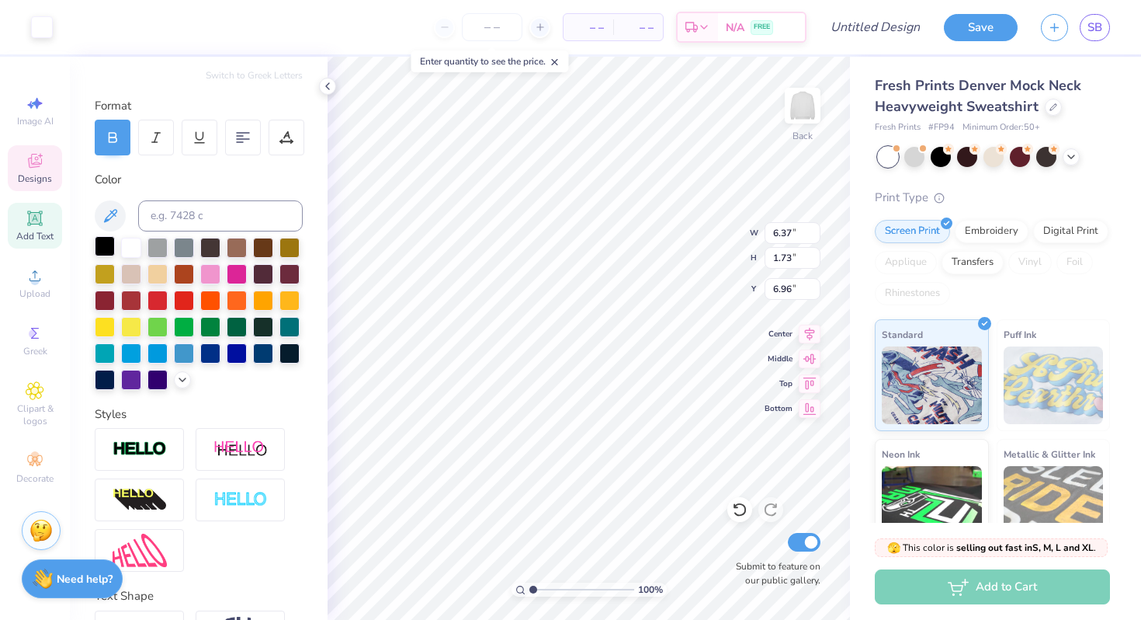
click at [110, 249] on div at bounding box center [105, 246] width 20 height 20
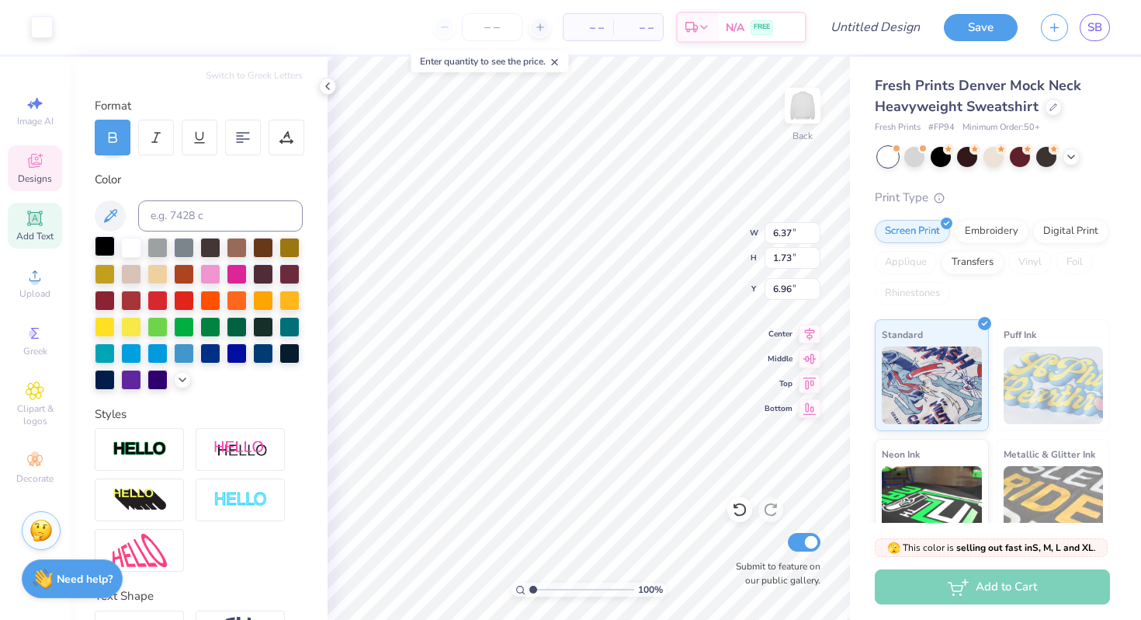
click at [110, 249] on div at bounding box center [105, 246] width 20 height 20
type input "5.64"
